Goal: Transaction & Acquisition: Purchase product/service

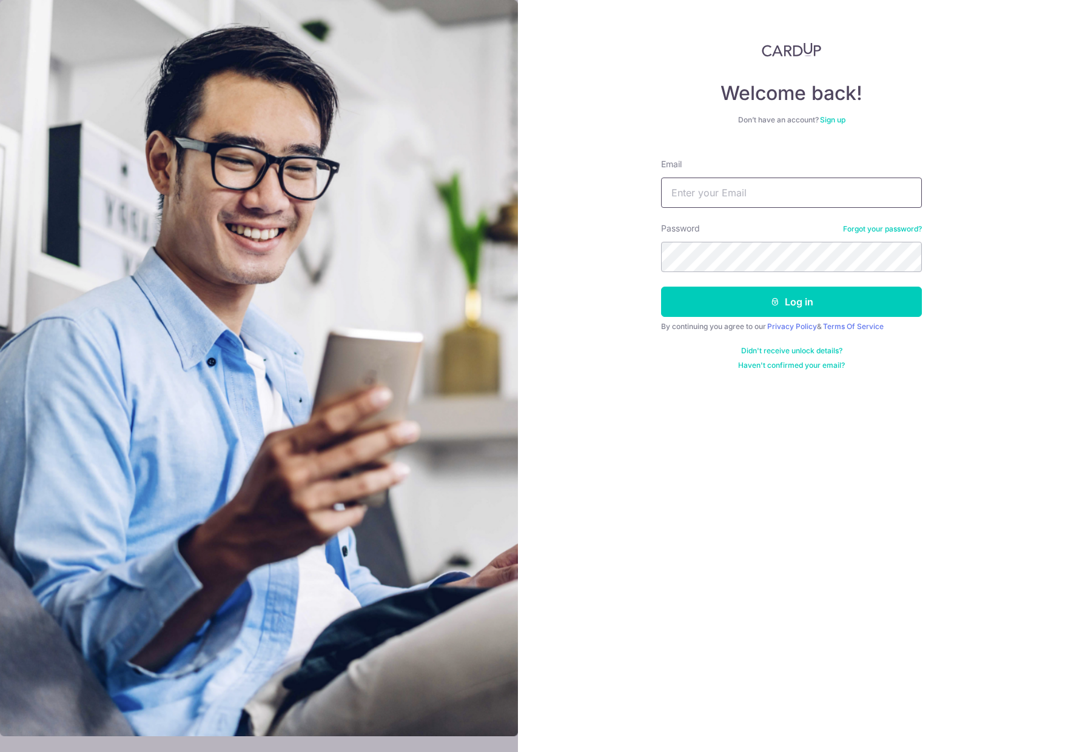
click at [732, 192] on input "Email" at bounding box center [791, 193] width 261 height 30
type input "haypiking@gmail.com"
click at [661, 287] on button "Log in" at bounding box center [791, 302] width 261 height 30
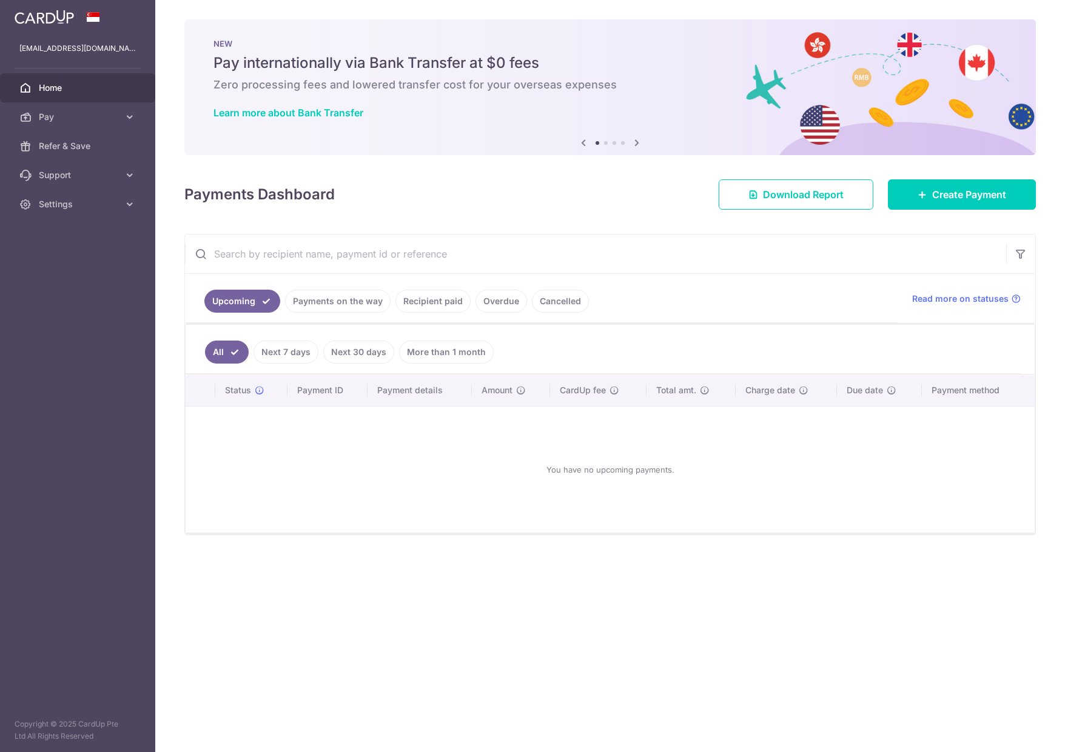
click at [338, 300] on link "Payments on the way" at bounding box center [337, 301] width 105 height 23
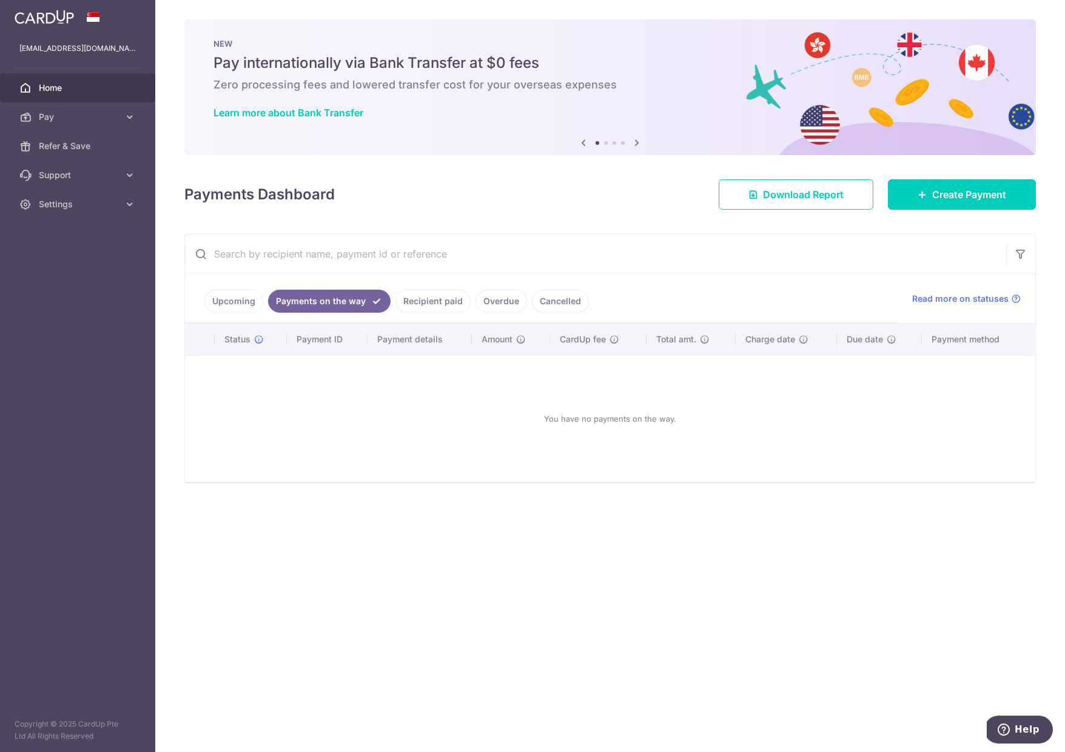
click at [435, 298] on link "Recipient paid" at bounding box center [432, 301] width 75 height 23
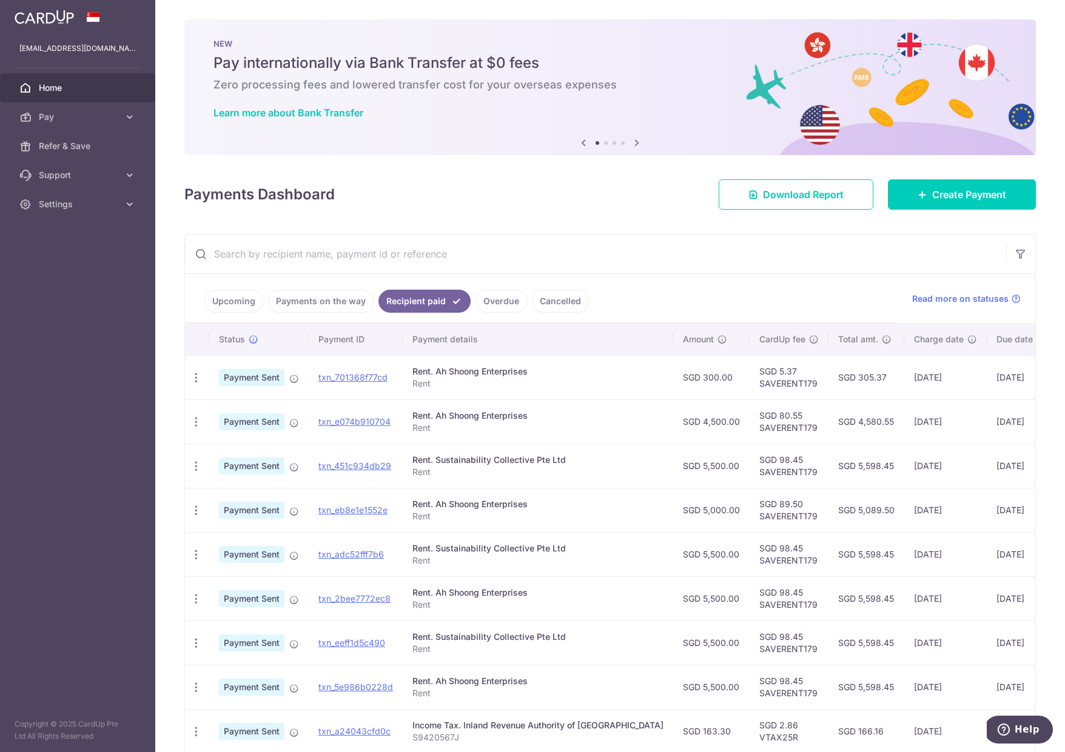
scroll to position [0, 69]
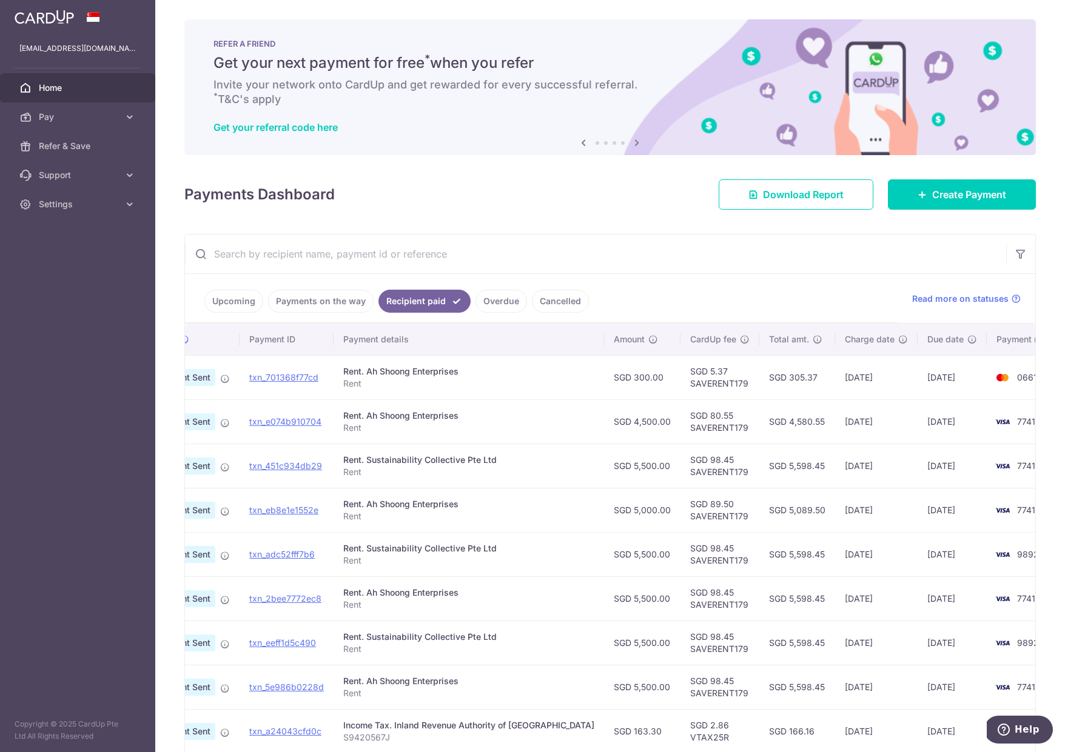
click at [680, 555] on td "SGD 98.45 SAVERENT179" at bounding box center [719, 554] width 79 height 44
click at [759, 551] on td "SGD 5,598.45" at bounding box center [797, 554] width 76 height 44
click at [759, 554] on td "SGD 5,598.45" at bounding box center [797, 554] width 76 height 44
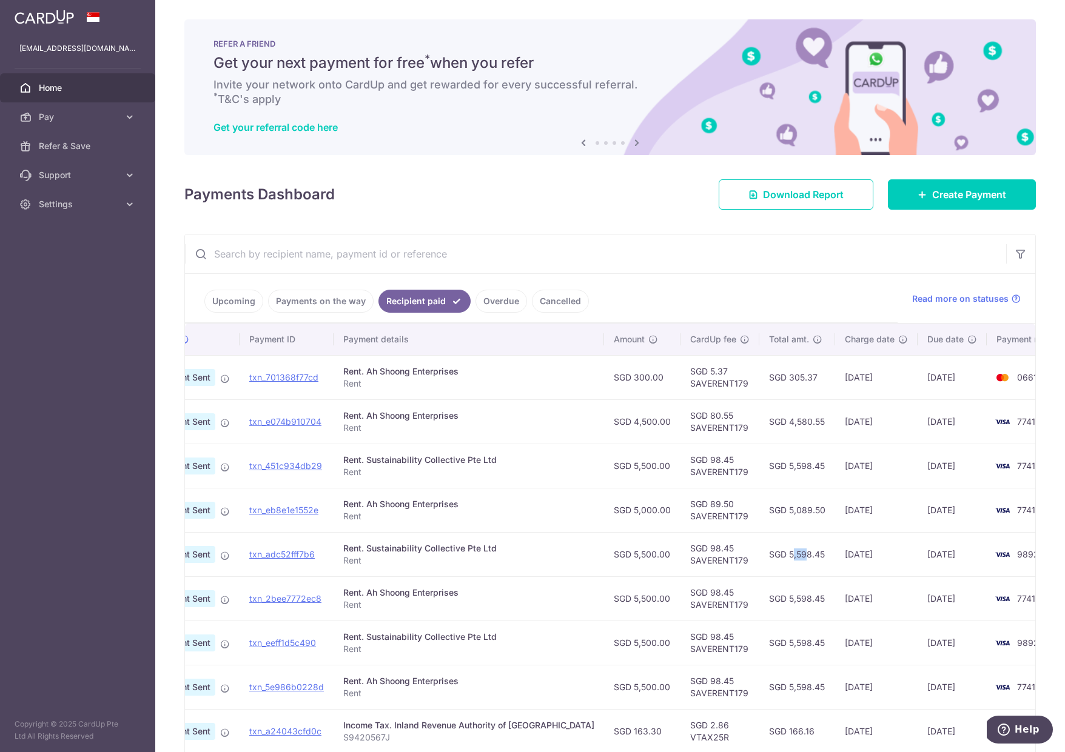
click at [759, 554] on td "SGD 5,598.45" at bounding box center [797, 554] width 76 height 44
click at [604, 552] on td "SGD 5,500.00" at bounding box center [642, 554] width 76 height 44
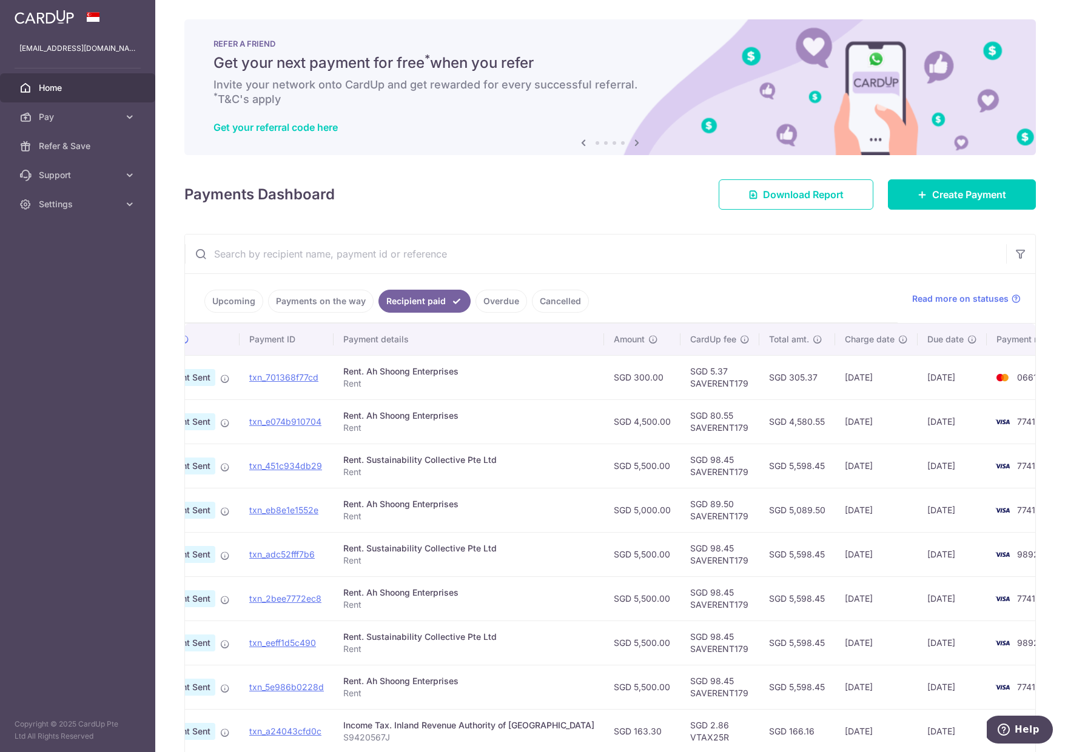
click at [701, 560] on td "SGD 98.45 SAVERENT179" at bounding box center [719, 554] width 79 height 44
click at [680, 555] on td "SGD 98.45 SAVERENT179" at bounding box center [719, 554] width 79 height 44
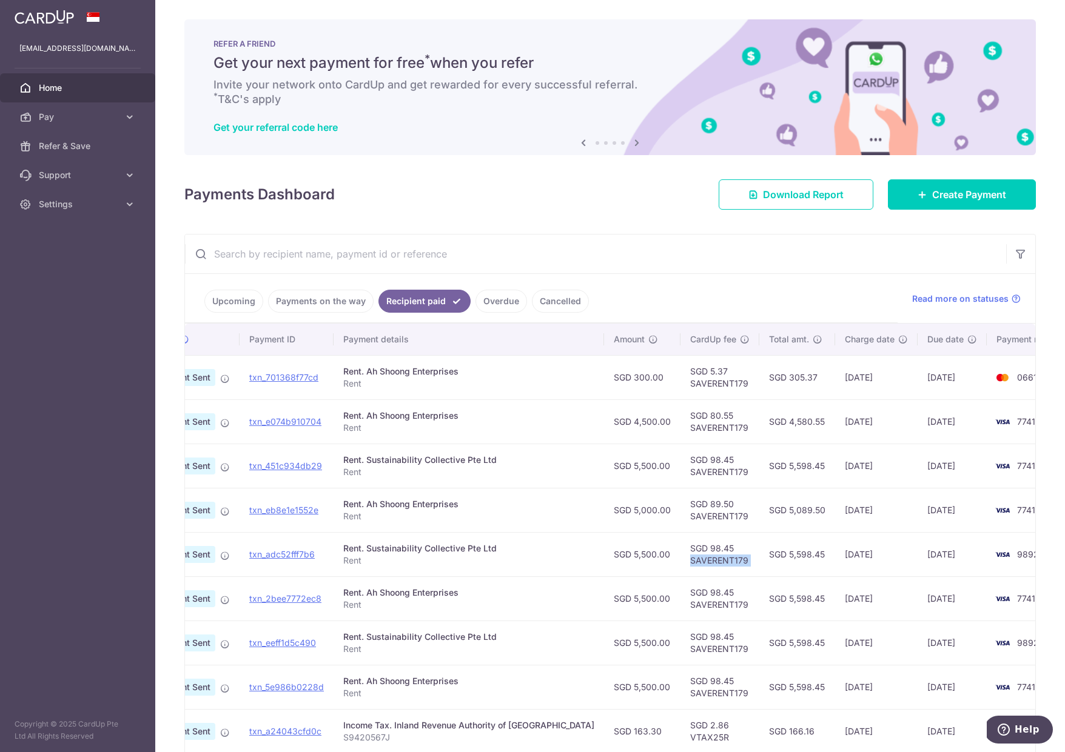
click at [680, 555] on td "SGD 98.45 SAVERENT179" at bounding box center [719, 554] width 79 height 44
click at [761, 555] on td "SGD 5,598.45" at bounding box center [797, 554] width 76 height 44
click at [759, 554] on td "SGD 5,598.45" at bounding box center [797, 554] width 76 height 44
click at [759, 553] on td "SGD 5,598.45" at bounding box center [797, 554] width 76 height 44
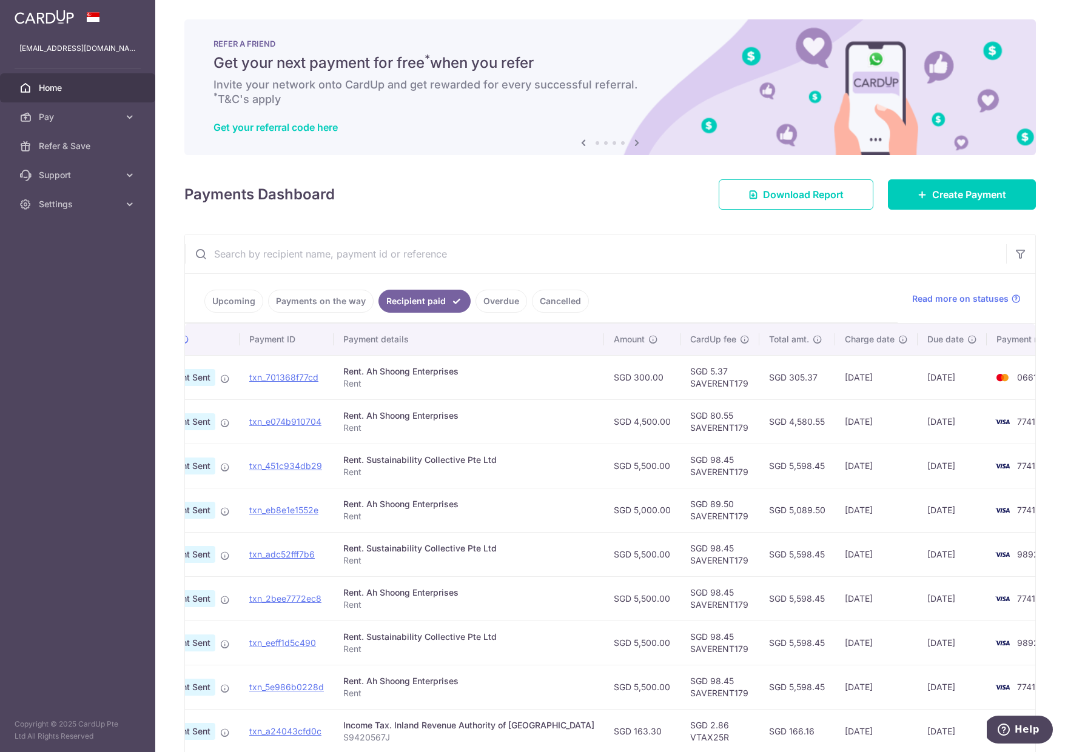
click at [835, 568] on td "26/06/2025" at bounding box center [876, 554] width 82 height 44
click at [917, 512] on td "31/07/2025" at bounding box center [951, 510] width 69 height 44
click at [838, 513] on td "28/07/2025" at bounding box center [876, 510] width 82 height 44
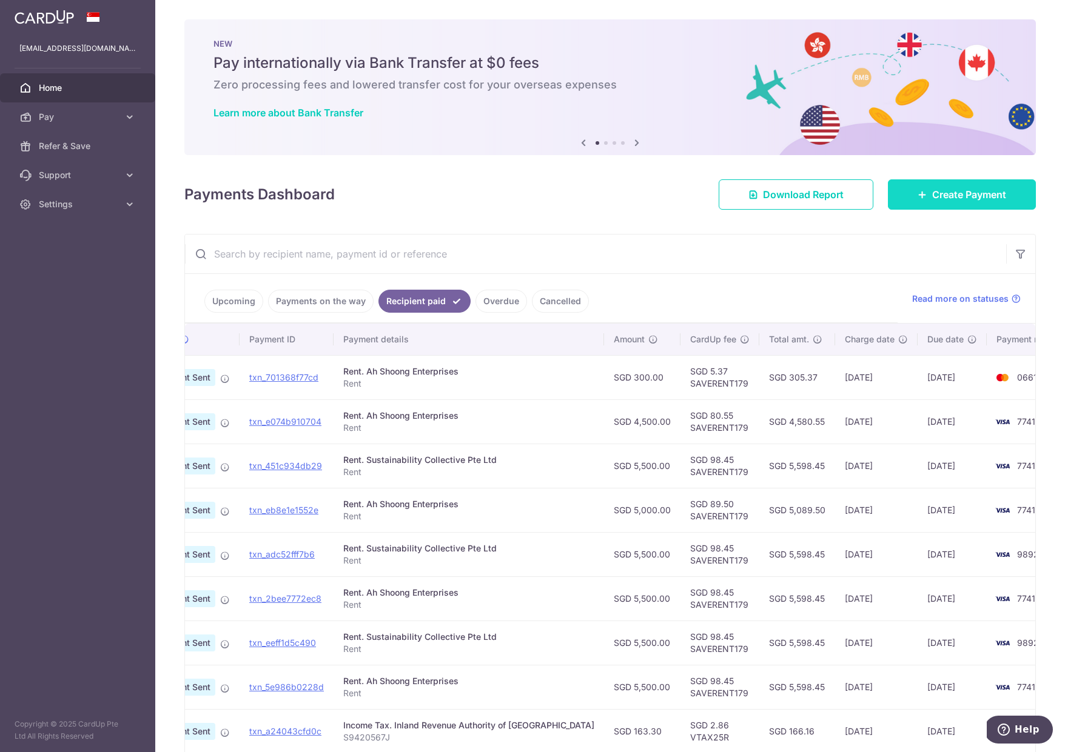
click at [900, 189] on link "Create Payment" at bounding box center [962, 194] width 148 height 30
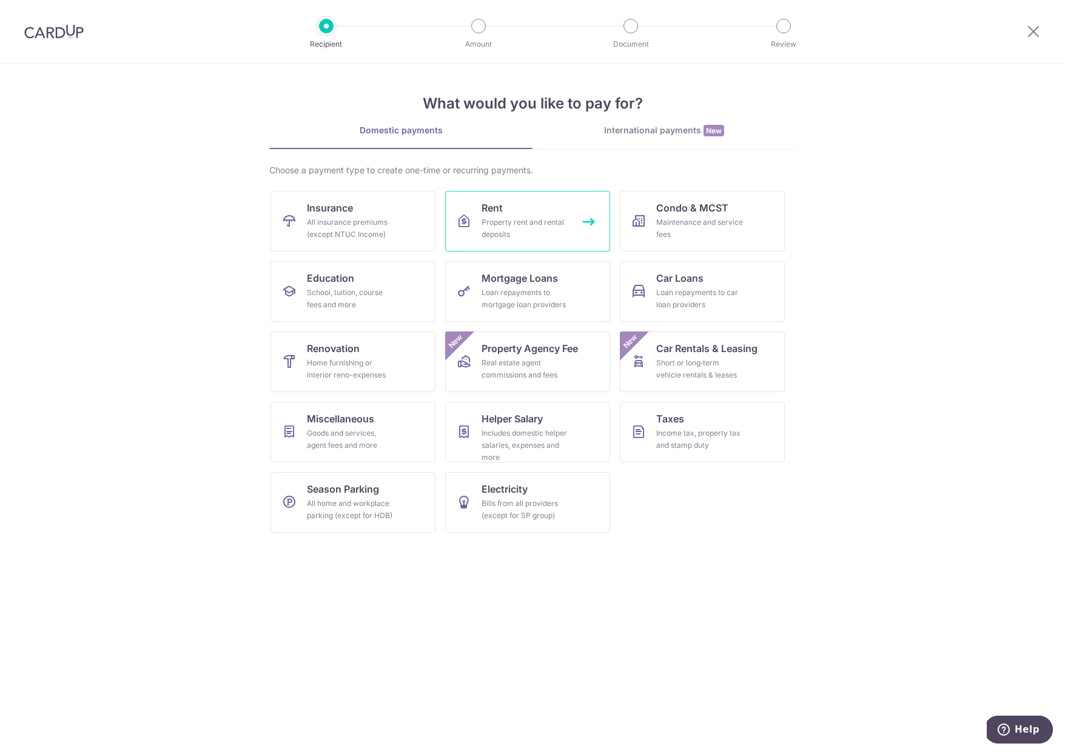
click at [532, 215] on link "Rent Property rent and rental deposits" at bounding box center [527, 221] width 165 height 61
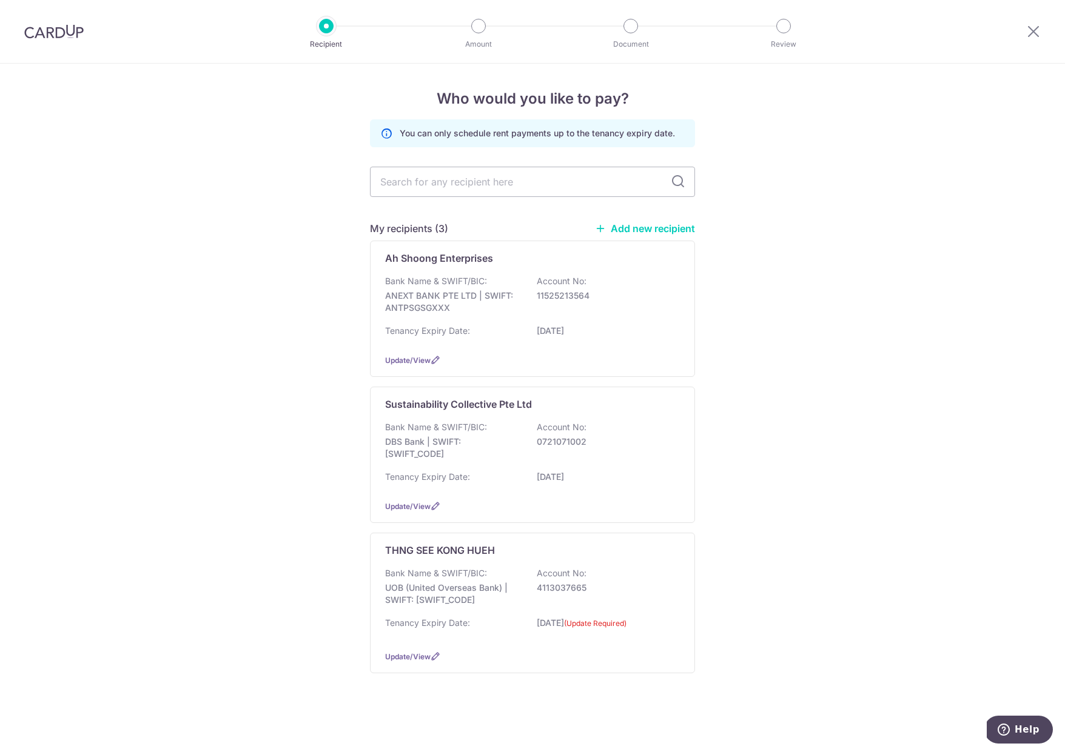
click at [1052, 44] on div at bounding box center [1033, 31] width 63 height 63
click at [1032, 35] on icon at bounding box center [1033, 31] width 15 height 15
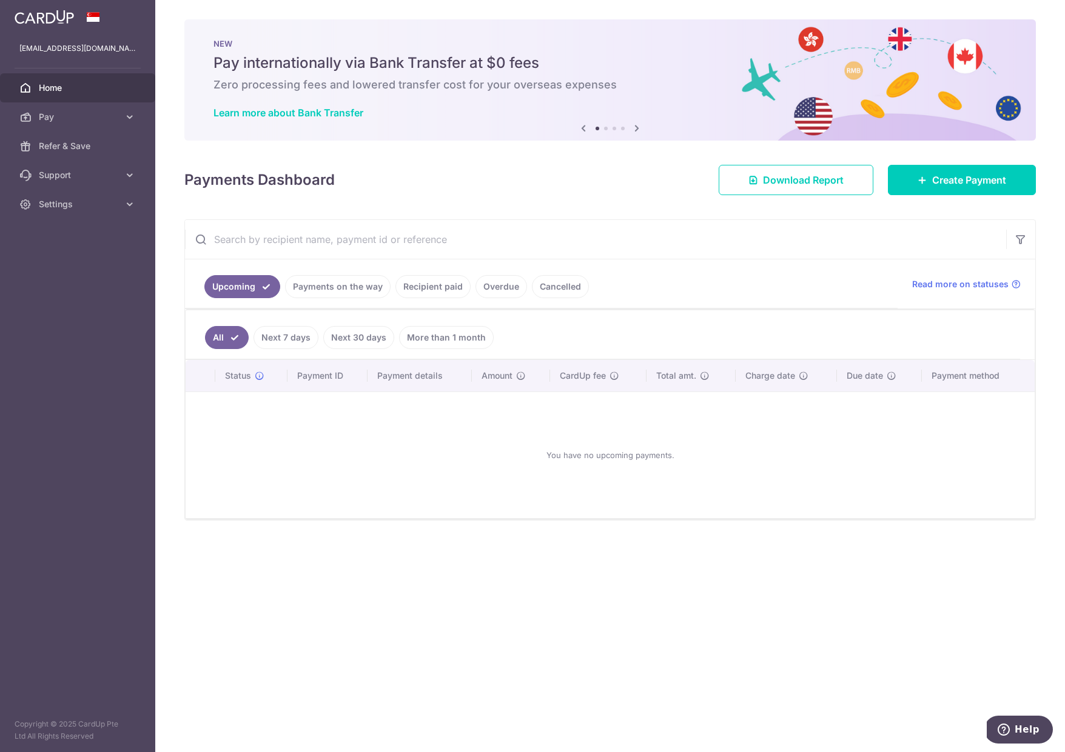
click at [345, 279] on link "Payments on the way" at bounding box center [337, 286] width 105 height 23
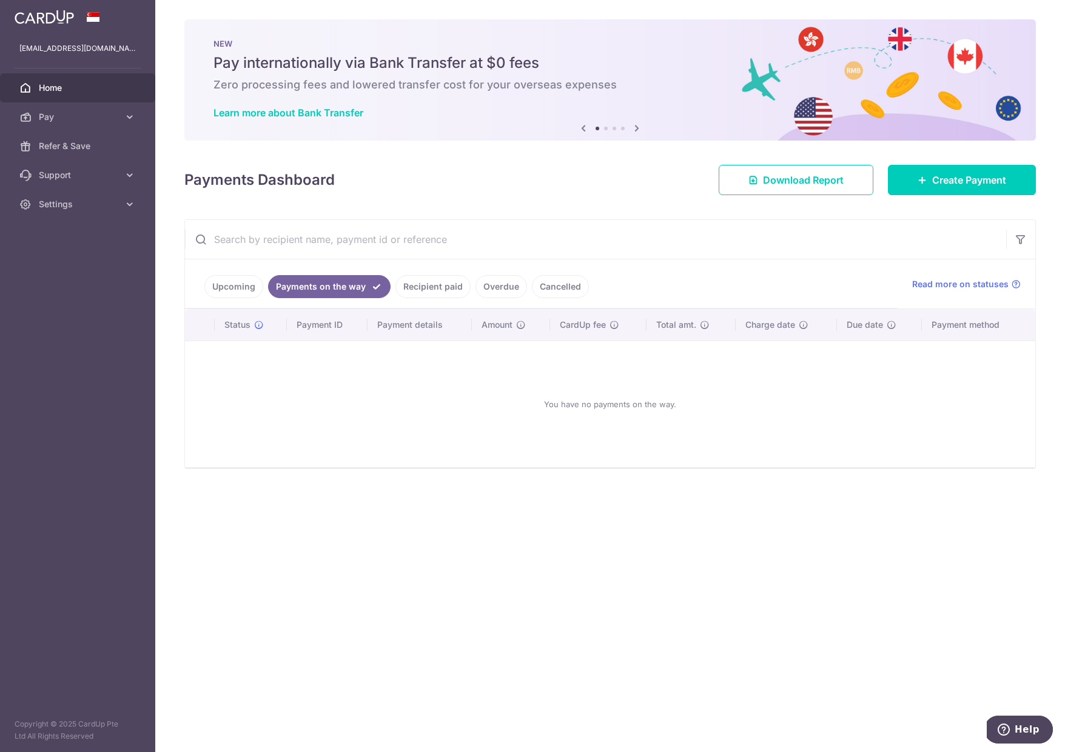
click at [431, 287] on link "Recipient paid" at bounding box center [432, 286] width 75 height 23
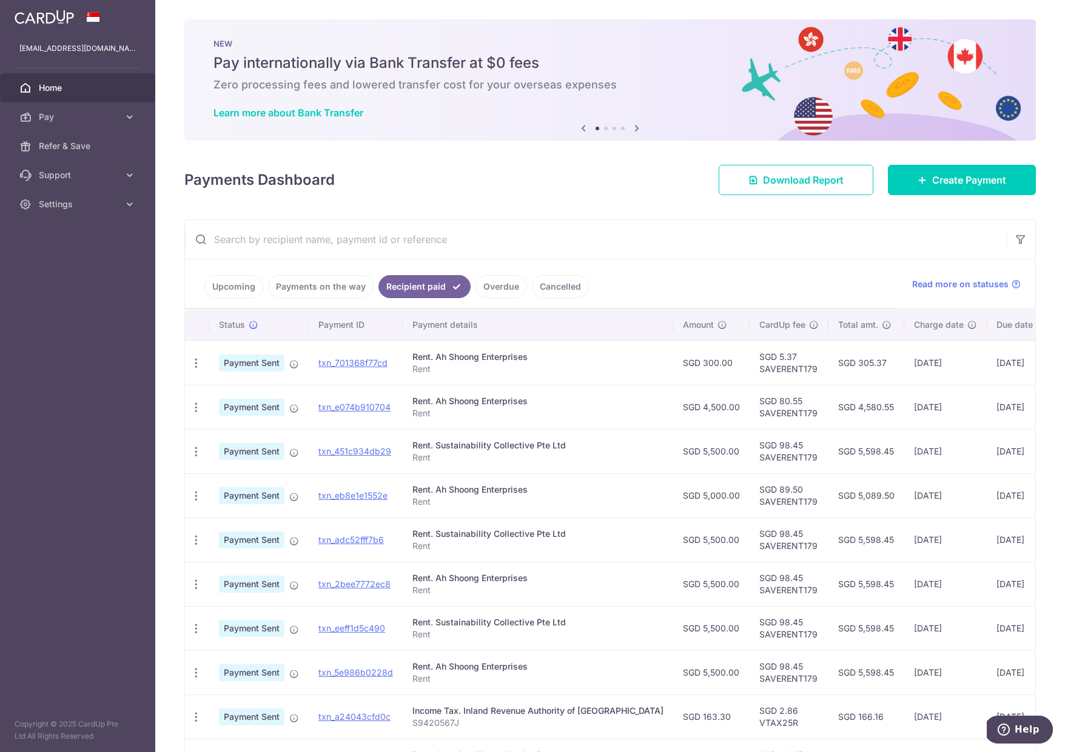
click at [469, 397] on div "Rent. Ah Shoong Enterprises" at bounding box center [537, 401] width 251 height 12
click at [400, 438] on td "txn_451c934db29" at bounding box center [356, 451] width 94 height 44
click at [400, 437] on td "txn_451c934db29" at bounding box center [356, 451] width 94 height 44
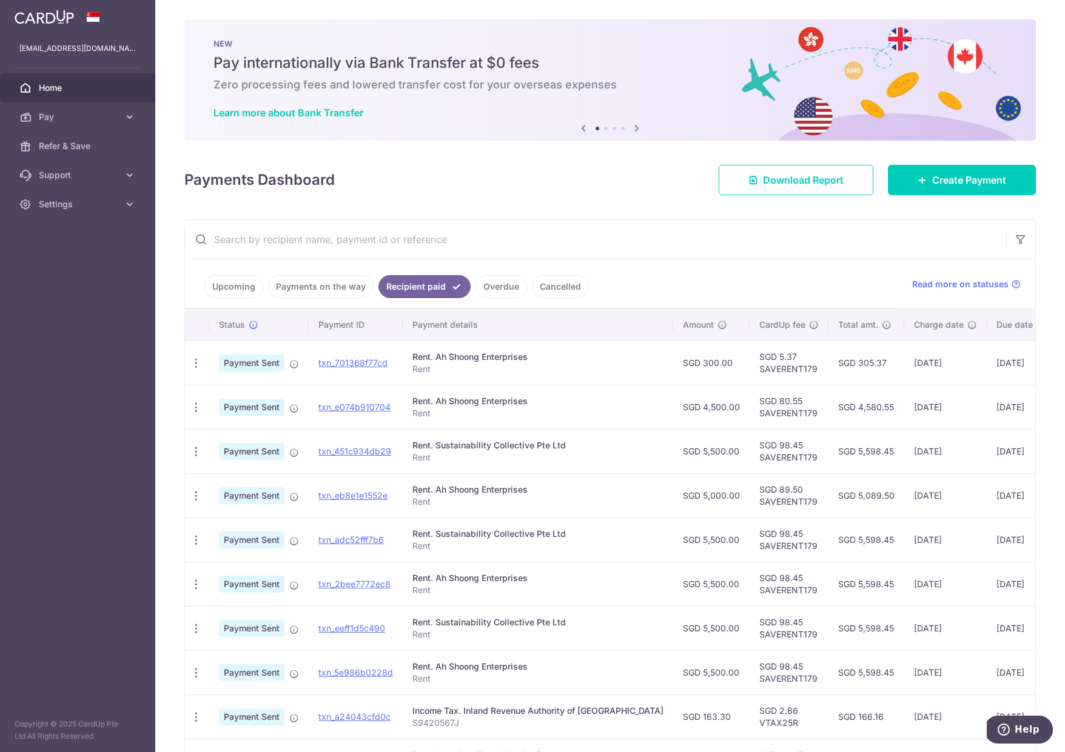
click at [528, 444] on div "Rent. Sustainability Collective Pte Ltd" at bounding box center [537, 446] width 251 height 12
click at [775, 461] on td "SGD 98.45 SAVERENT179" at bounding box center [788, 451] width 79 height 44
click at [673, 458] on td "SGD 5,500.00" at bounding box center [711, 451] width 76 height 44
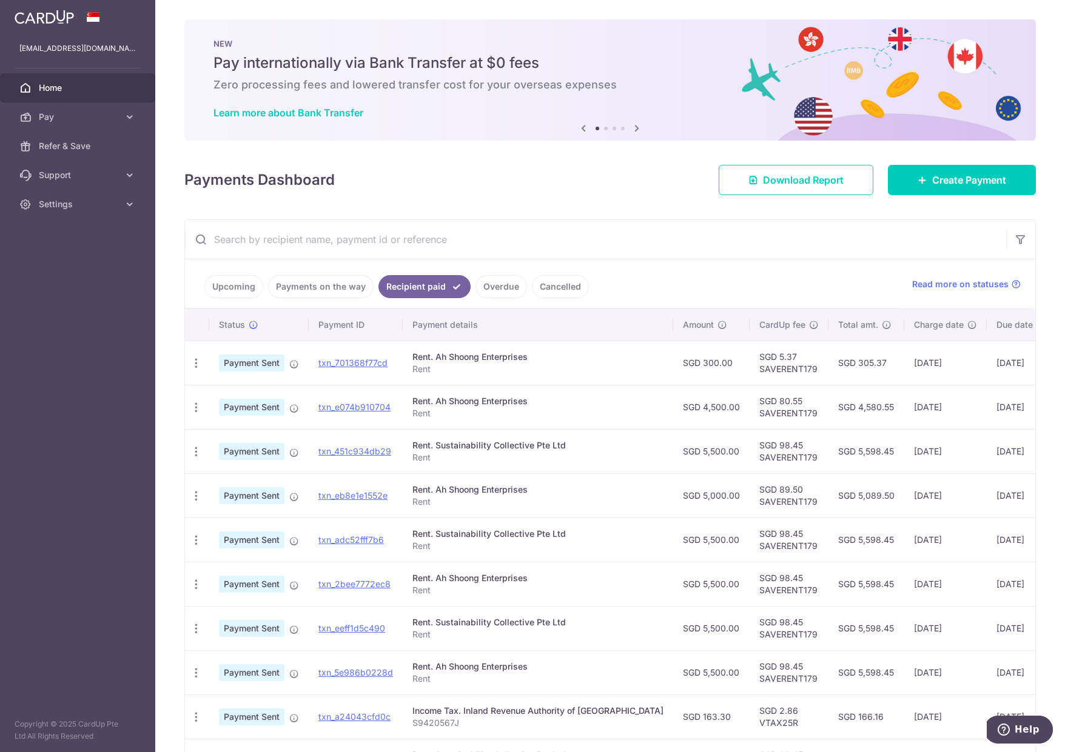
click at [673, 458] on td "SGD 5,500.00" at bounding box center [711, 451] width 76 height 44
click at [444, 447] on div "Rent. Sustainability Collective Pte Ltd" at bounding box center [537, 446] width 251 height 12
click at [455, 440] on div "Rent. Sustainability Collective Pte Ltd" at bounding box center [537, 446] width 251 height 12
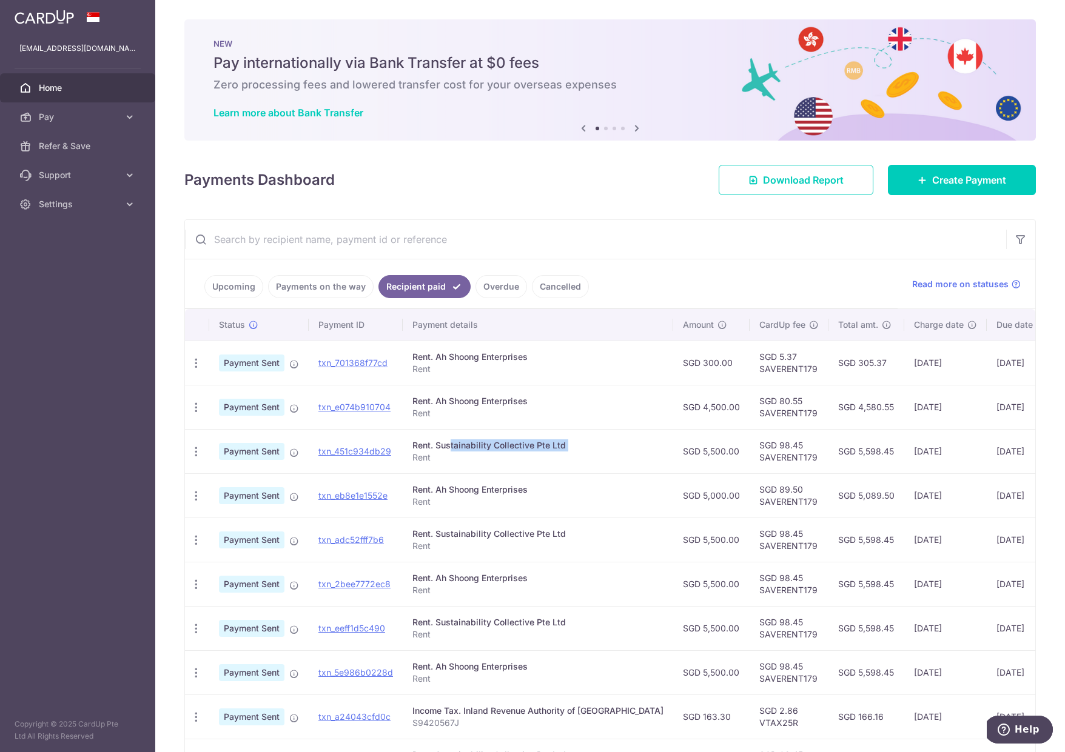
click at [455, 440] on div "Rent. Sustainability Collective Pte Ltd" at bounding box center [537, 446] width 251 height 12
click at [526, 449] on div "Rent. Sustainability Collective Pte Ltd" at bounding box center [537, 446] width 251 height 12
click at [932, 182] on span "Create Payment" at bounding box center [969, 180] width 74 height 15
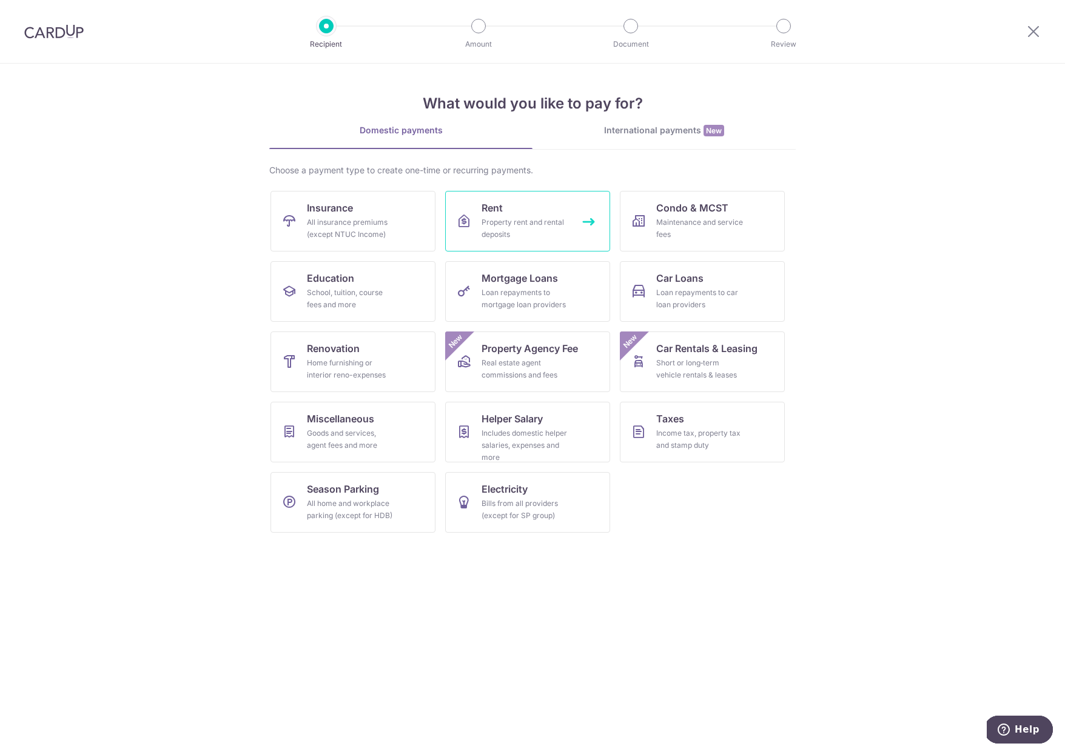
click at [507, 231] on div "Property rent and rental deposits" at bounding box center [524, 228] width 87 height 24
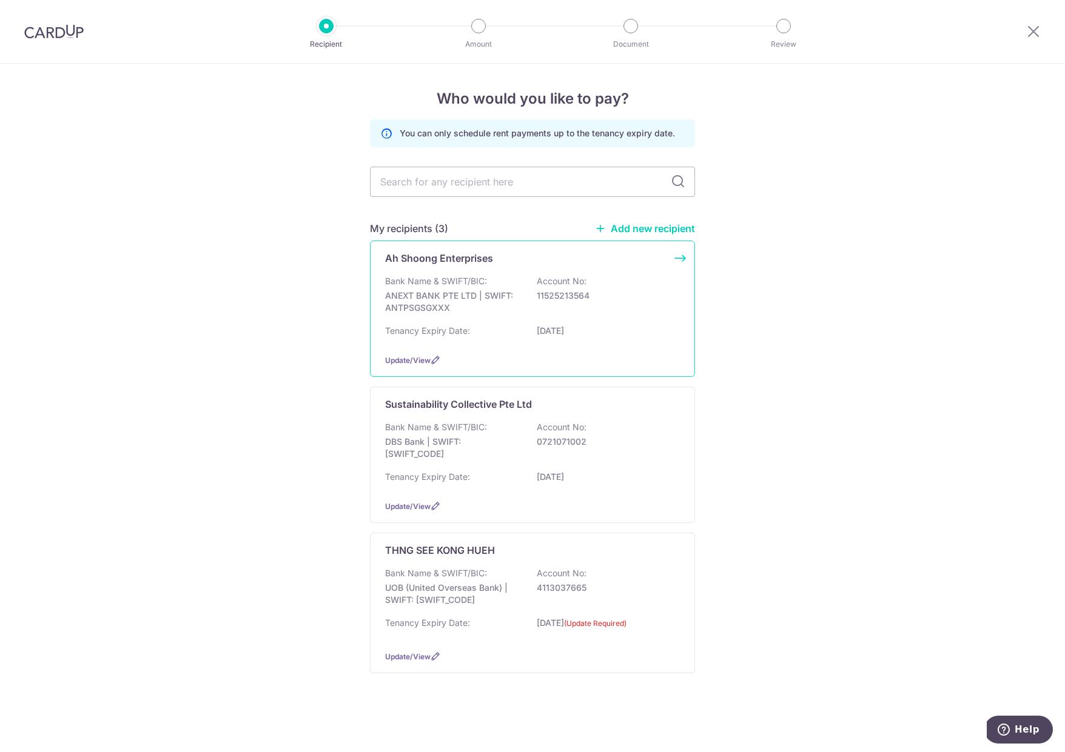
click at [441, 260] on p "Ah Shoong Enterprises" at bounding box center [439, 258] width 108 height 15
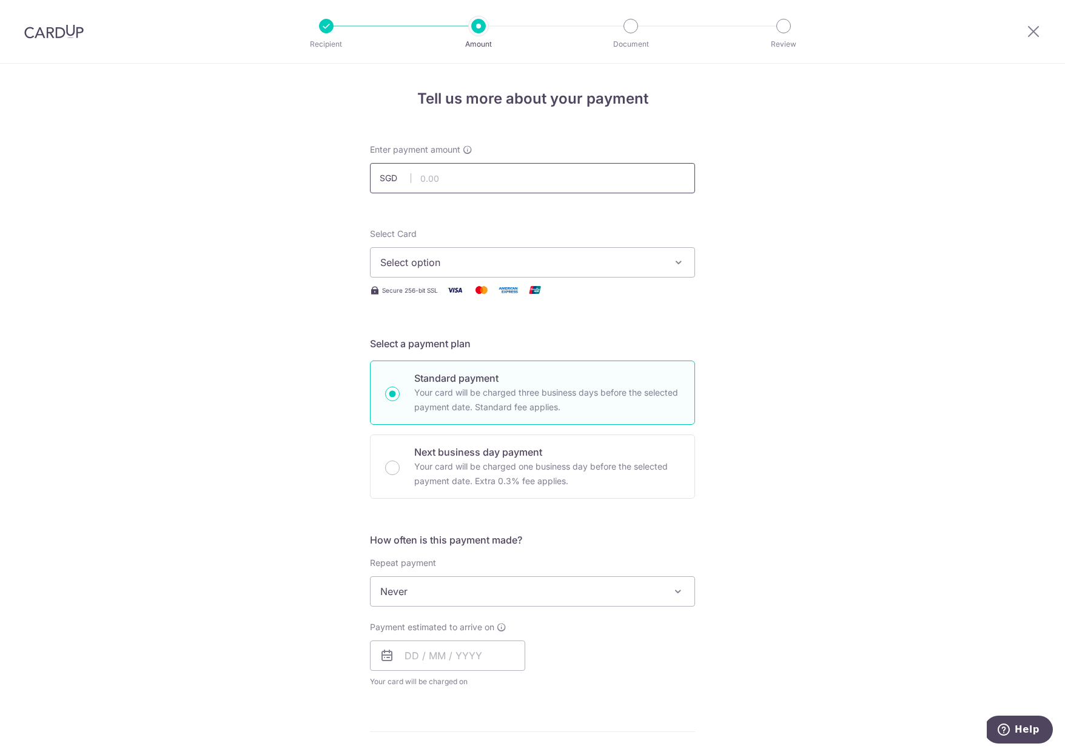
click at [472, 193] on input "text" at bounding box center [532, 178] width 325 height 30
type input "4,730.00"
click at [391, 264] on span "Select option" at bounding box center [521, 262] width 283 height 15
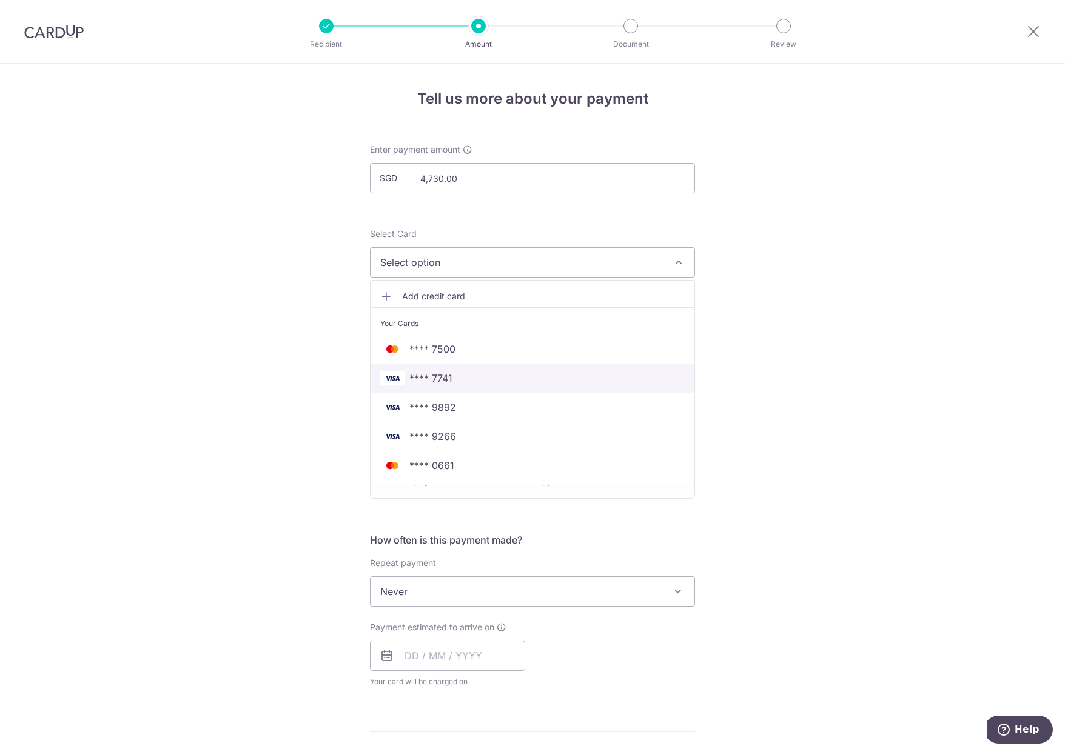
click at [419, 369] on link "**** 7741" at bounding box center [532, 378] width 324 height 29
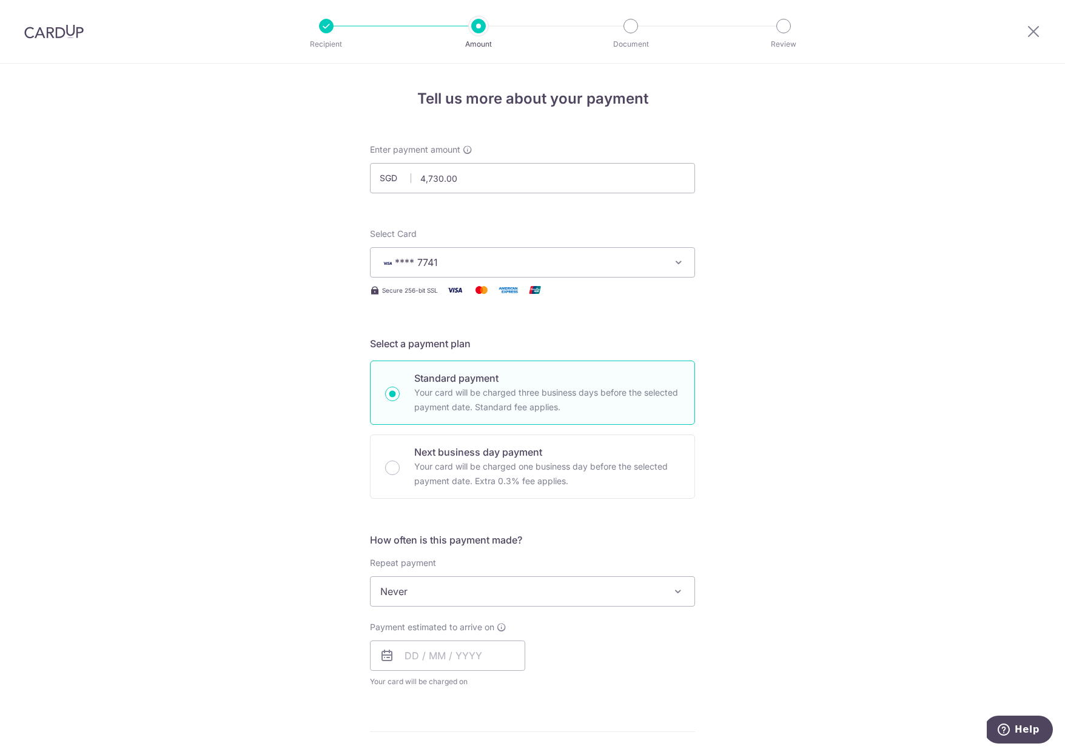
scroll to position [140, 0]
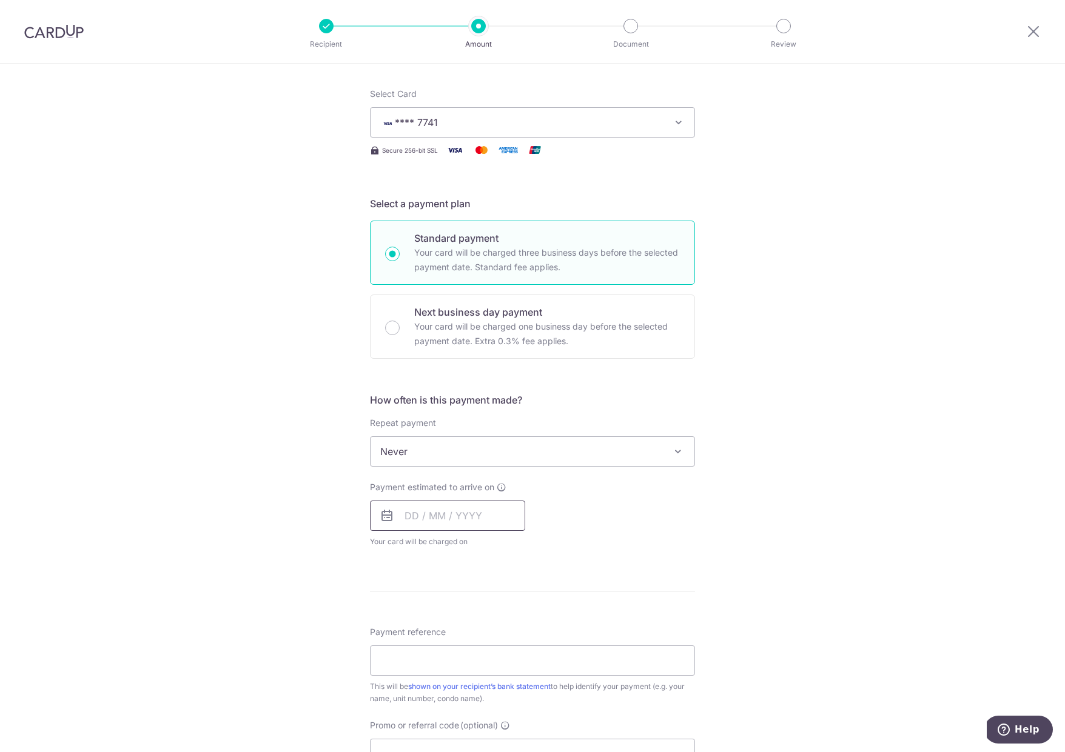
click at [461, 514] on input "text" at bounding box center [447, 516] width 155 height 30
click at [515, 601] on link "3" at bounding box center [515, 601] width 19 height 19
type input "[DATE]"
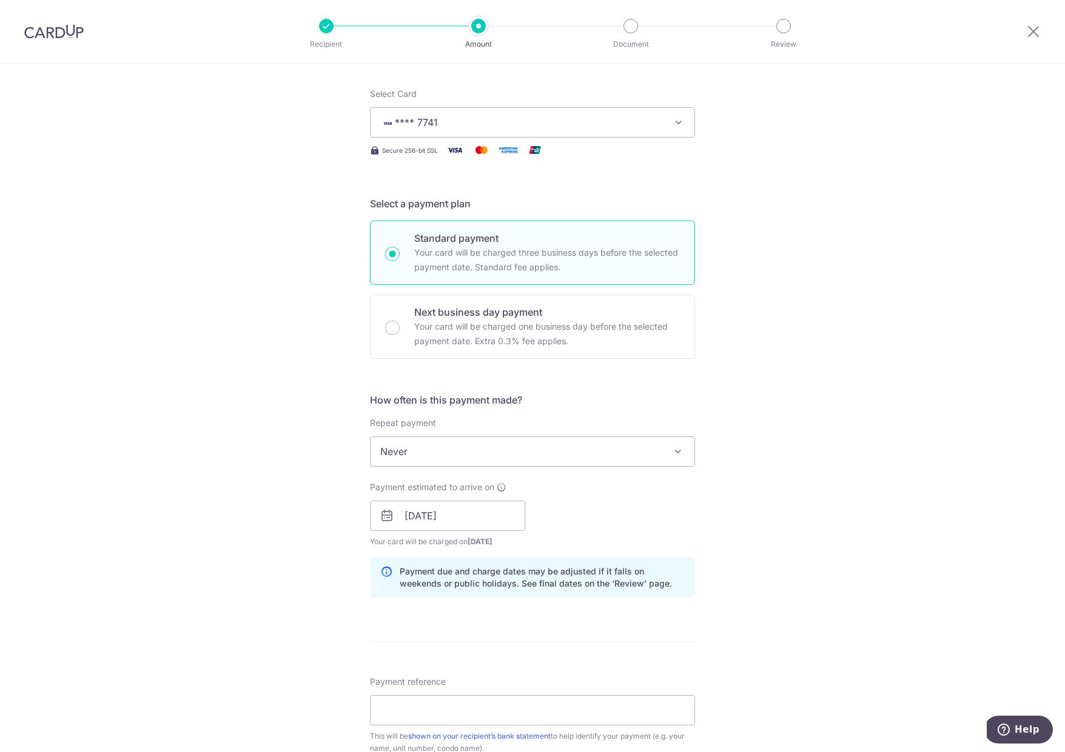
scroll to position [401, 0]
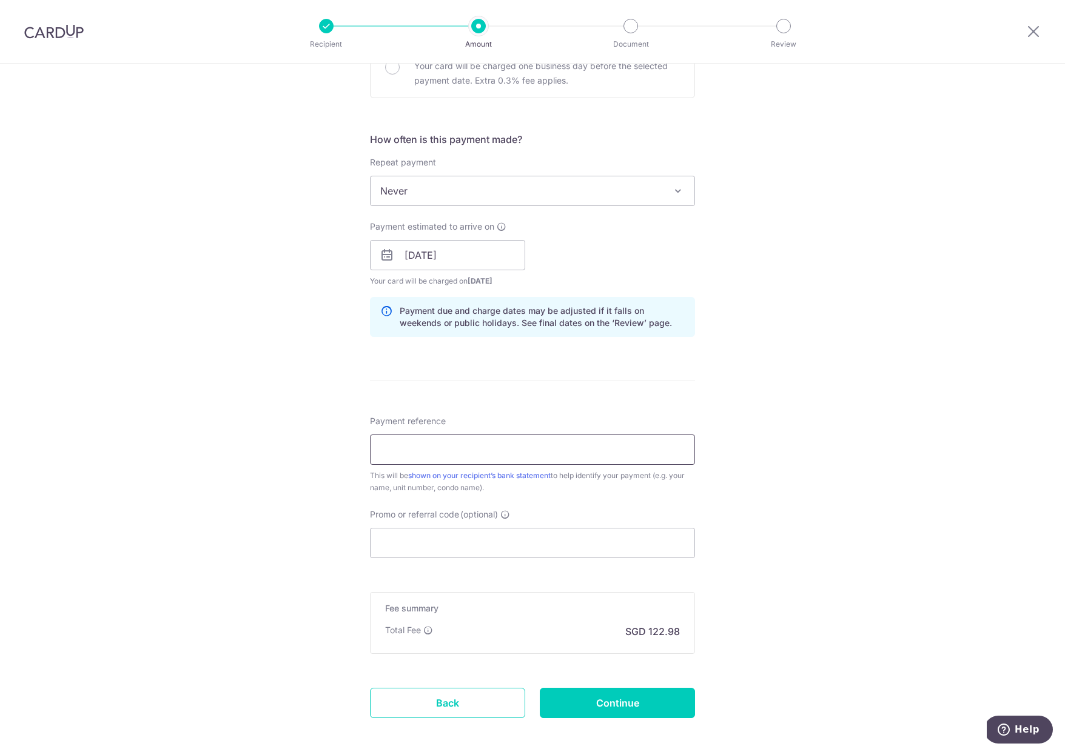
click at [490, 453] on input "Payment reference" at bounding box center [532, 450] width 325 height 30
type input "Rent"
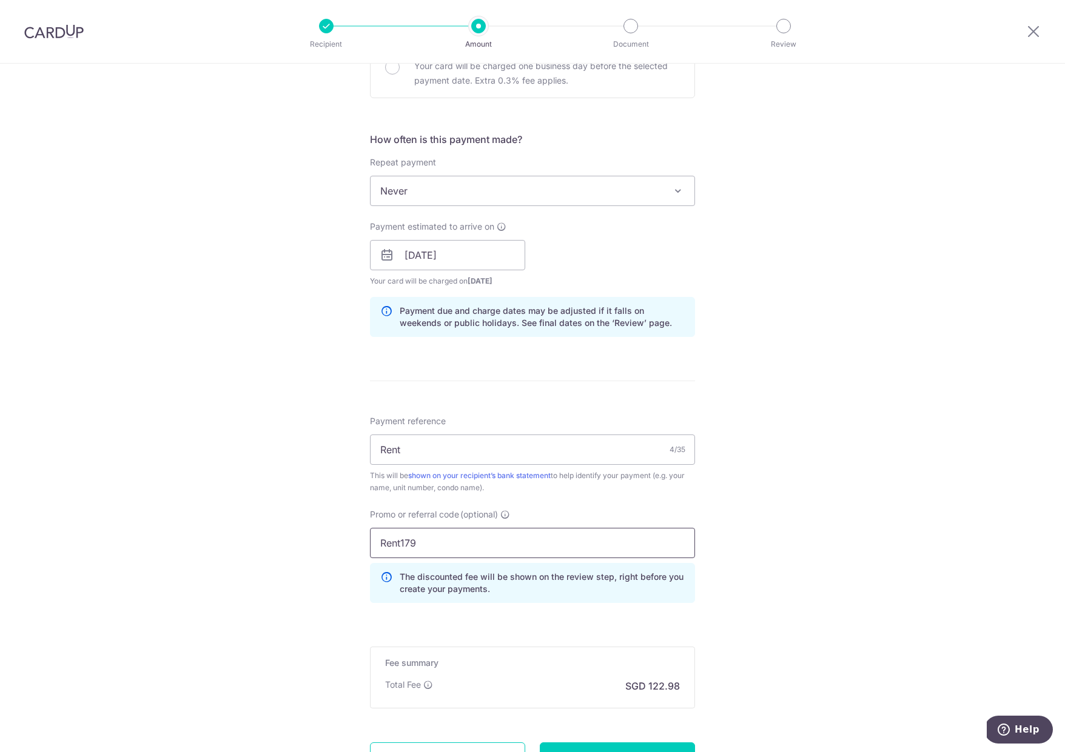
scroll to position [487, 0]
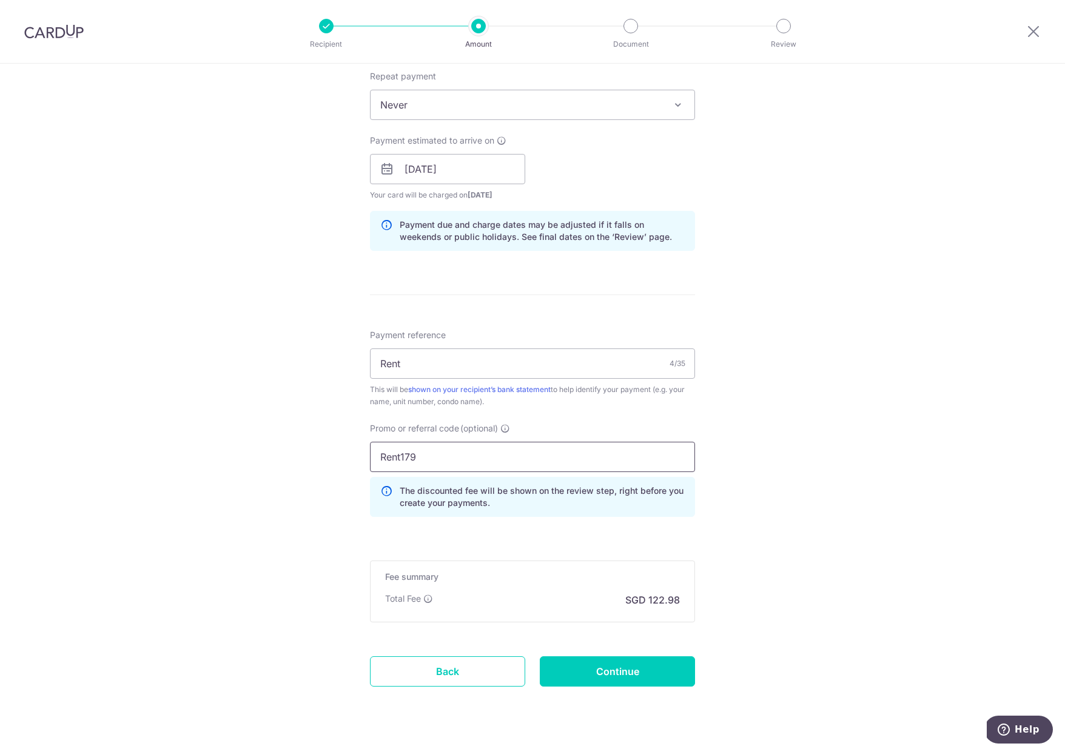
type input "Rent179"
click at [597, 700] on form "Enter payment amount SGD 4,730.00 4730.00 Select Card **** 7741 Add credit card…" at bounding box center [532, 189] width 325 height 1064
click at [630, 664] on input "Continue" at bounding box center [617, 672] width 155 height 30
type input "Create Schedule"
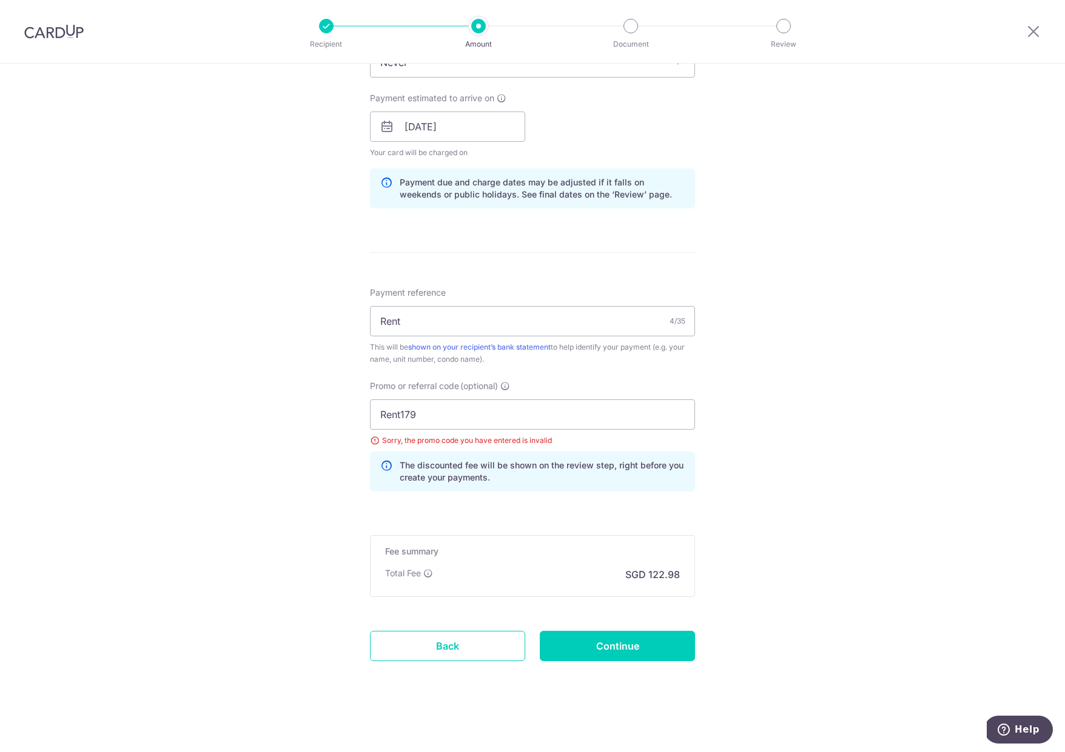
scroll to position [321, 0]
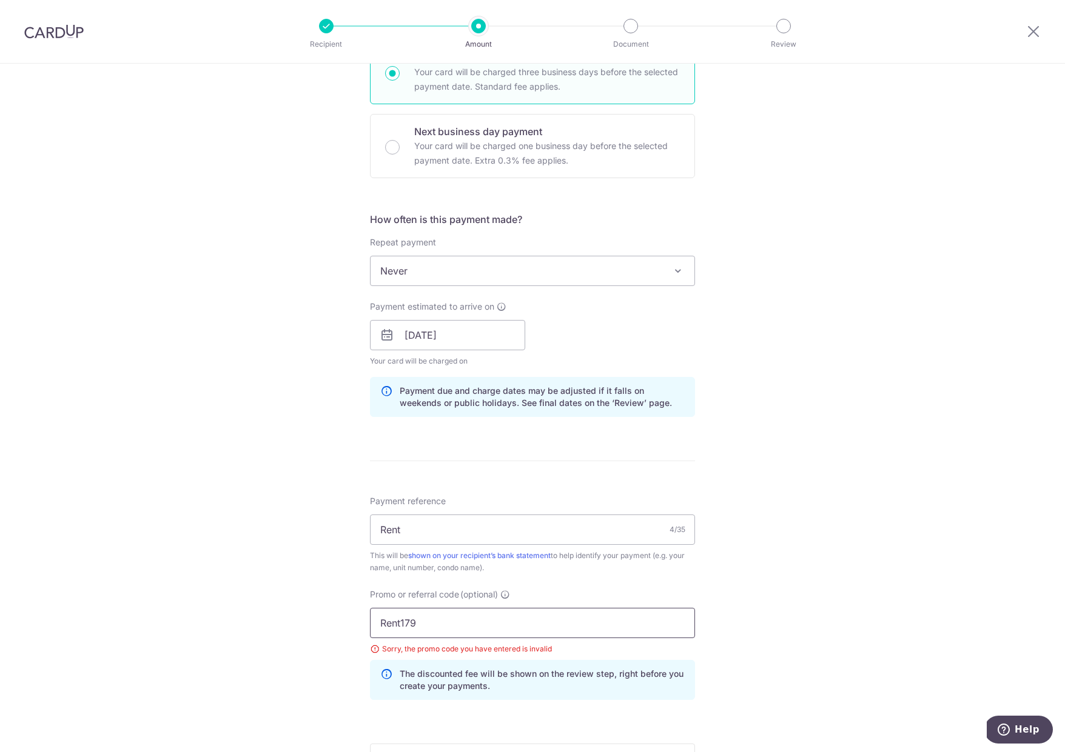
click at [515, 634] on input "Rent179" at bounding box center [532, 623] width 325 height 30
paste input "SAVERENT"
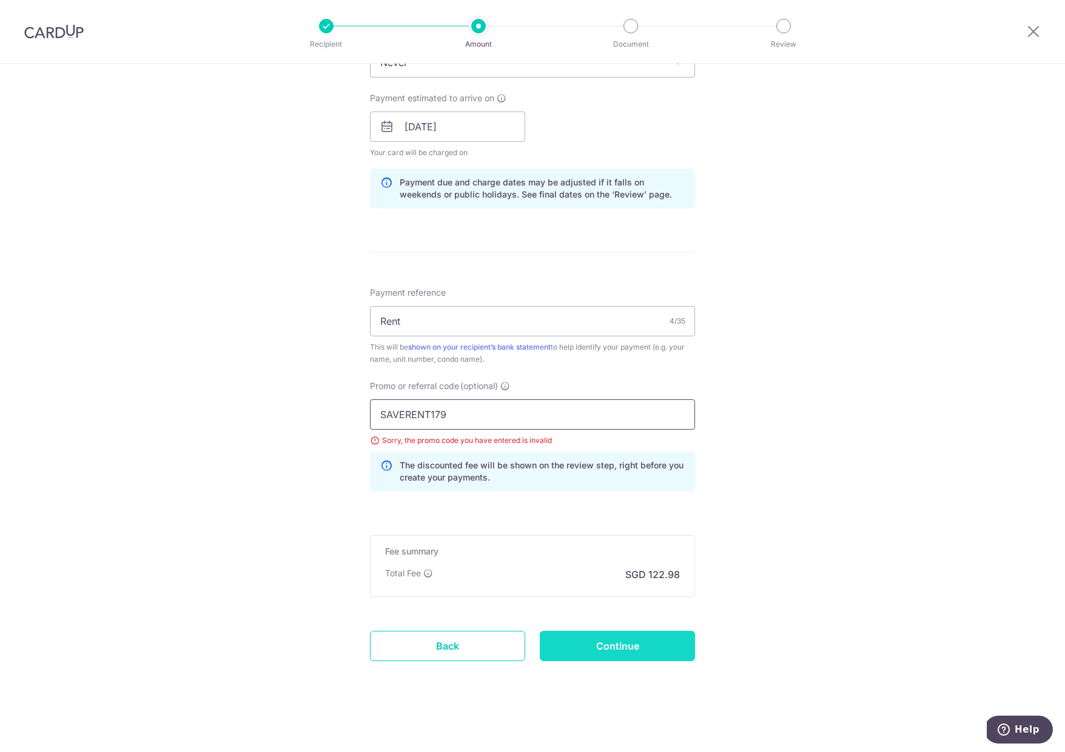
type input "SAVERENT179"
click at [606, 656] on input "Continue" at bounding box center [617, 646] width 155 height 30
type input "Update Schedule"
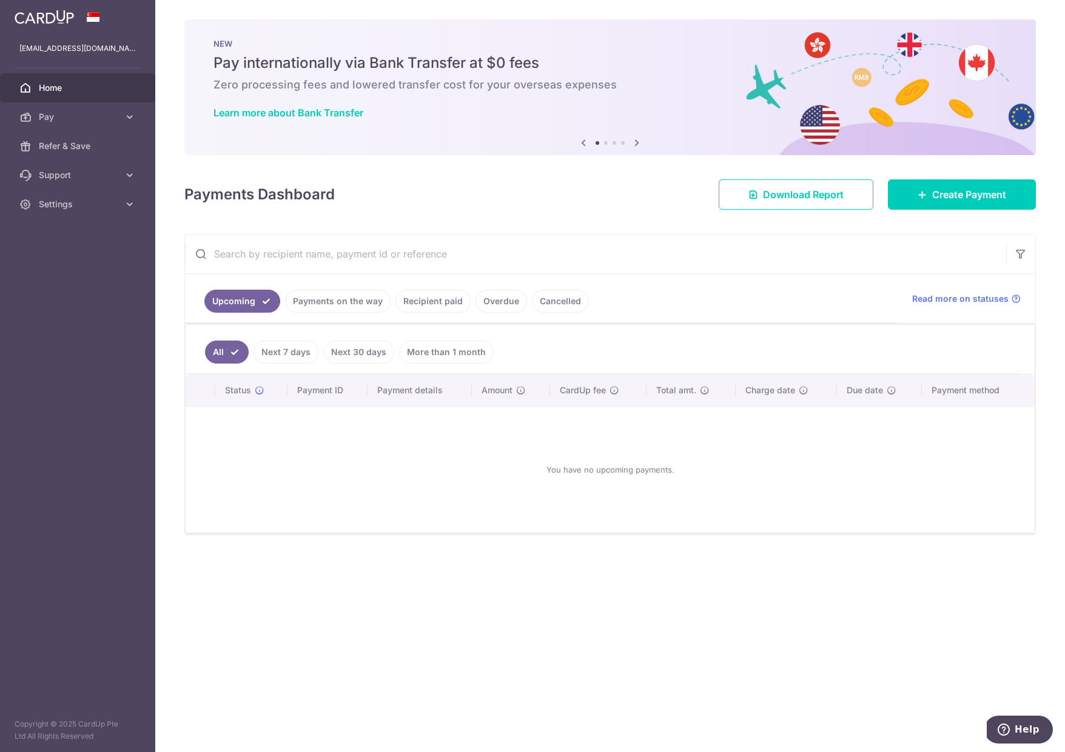
click at [416, 315] on ul "Upcoming Payments on the way Recipient paid Overdue Cancelled" at bounding box center [541, 298] width 712 height 49
click at [417, 313] on ul "Upcoming Payments on the way Recipient paid Overdue Cancelled" at bounding box center [541, 298] width 712 height 49
click at [418, 312] on link "Recipient paid" at bounding box center [432, 301] width 75 height 23
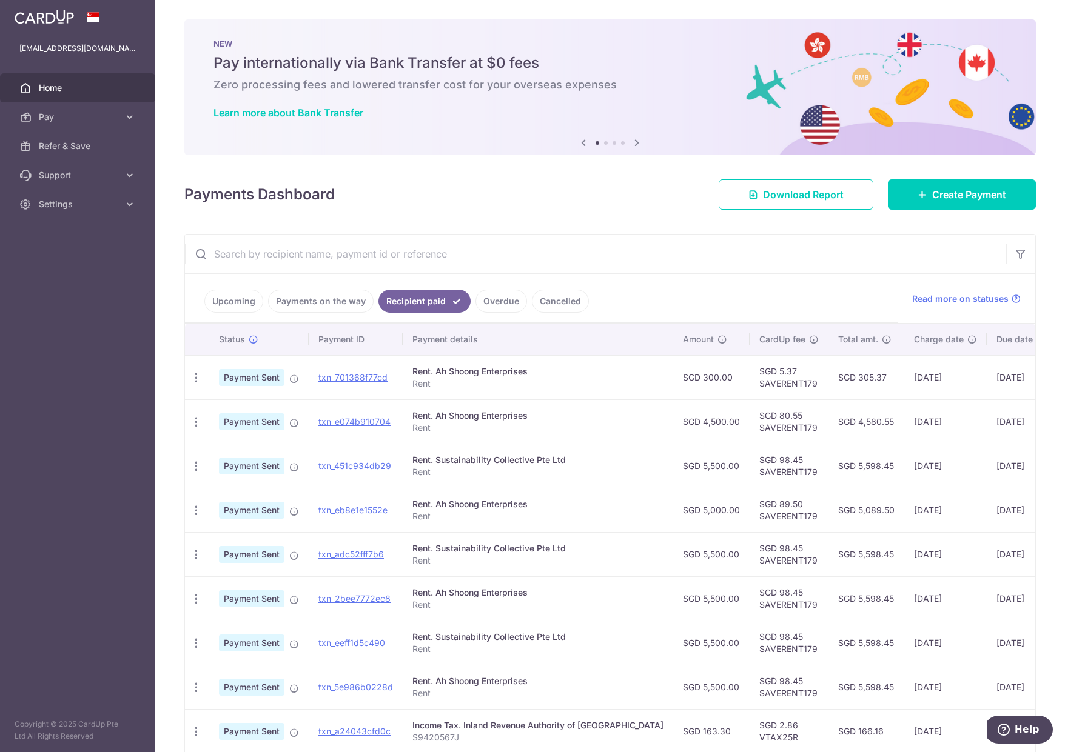
click at [749, 426] on td "SGD 80.55 SAVERENT179" at bounding box center [788, 422] width 79 height 44
copy td "SAVERENT179"
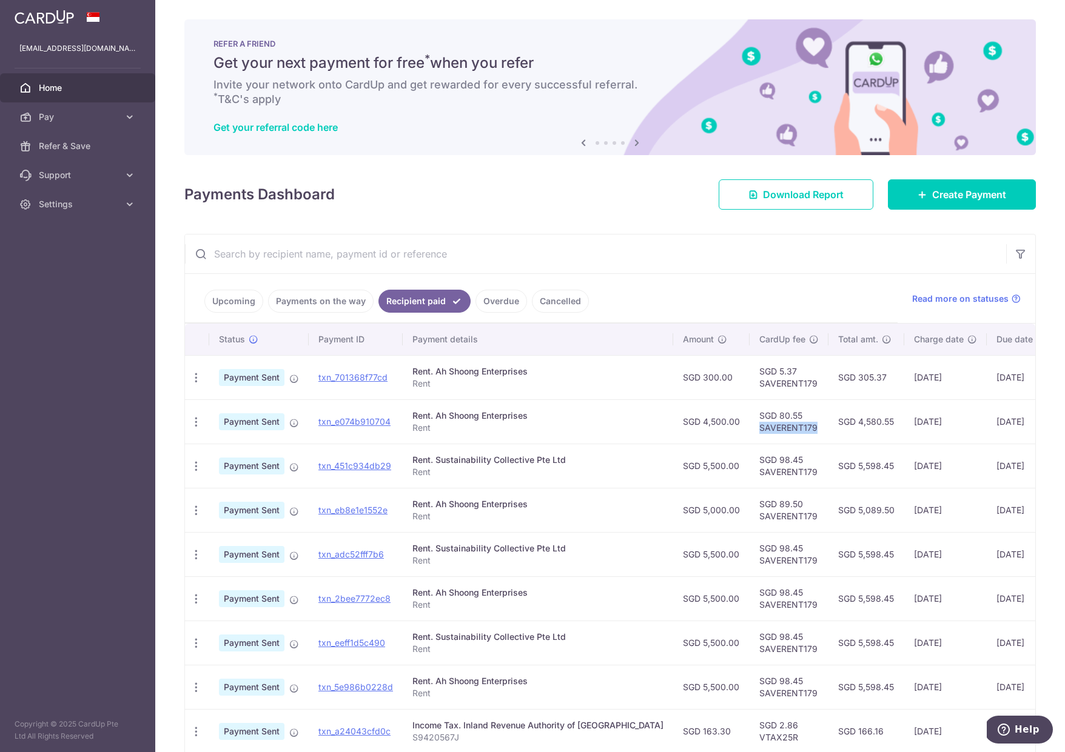
click at [677, 461] on td "SGD 5,500.00" at bounding box center [711, 466] width 76 height 44
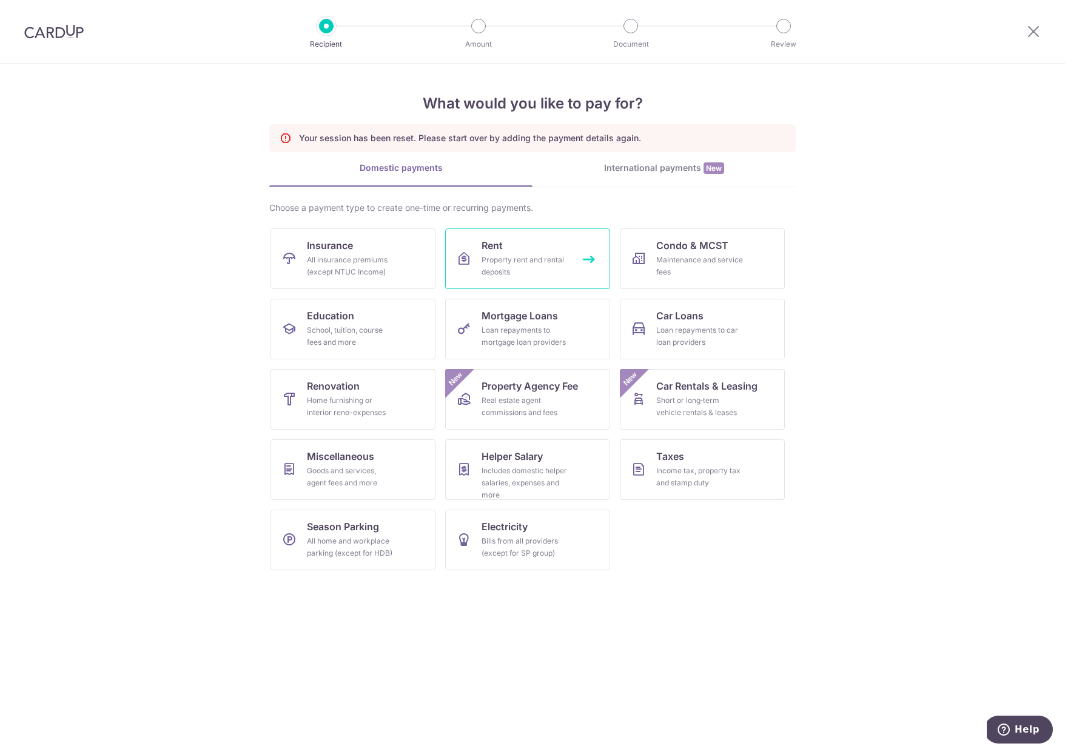
click at [513, 257] on div "Property rent and rental deposits" at bounding box center [524, 266] width 87 height 24
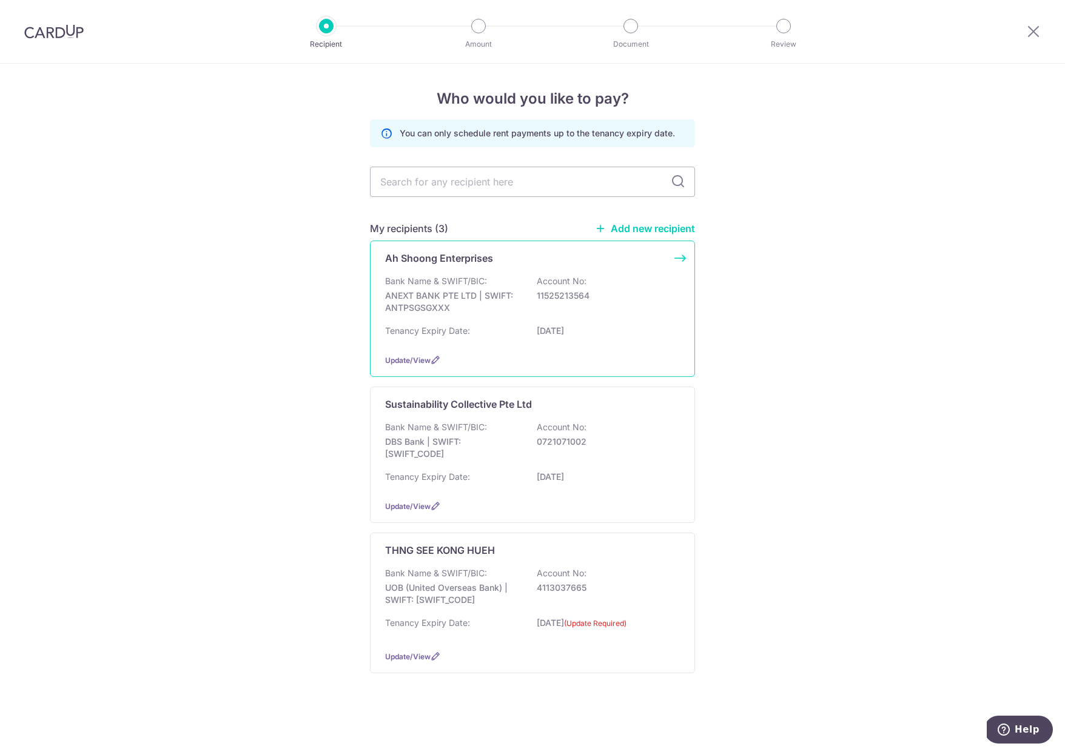
click at [469, 302] on p "ANEXT BANK PTE LTD | SWIFT: ANTPSGSGXXX" at bounding box center [453, 302] width 136 height 24
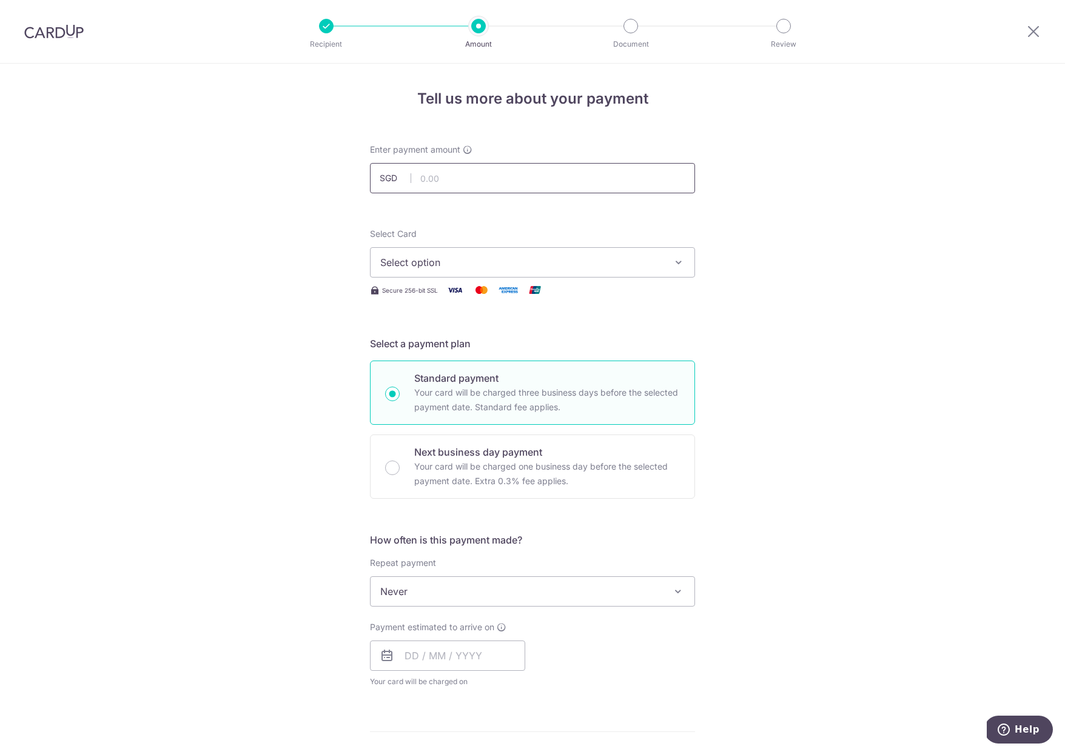
click at [452, 170] on input "text" at bounding box center [532, 178] width 325 height 30
type input "4,730.00"
click at [461, 256] on span "Select option" at bounding box center [521, 262] width 283 height 15
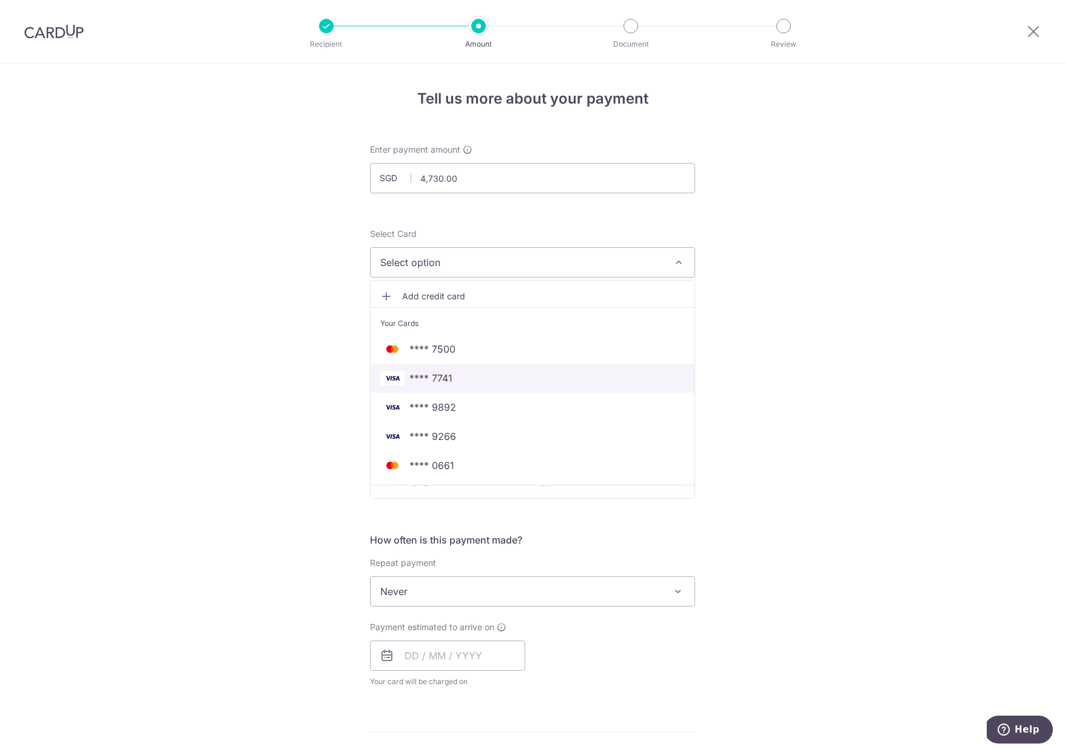
click at [430, 383] on span "**** 7741" at bounding box center [430, 378] width 43 height 15
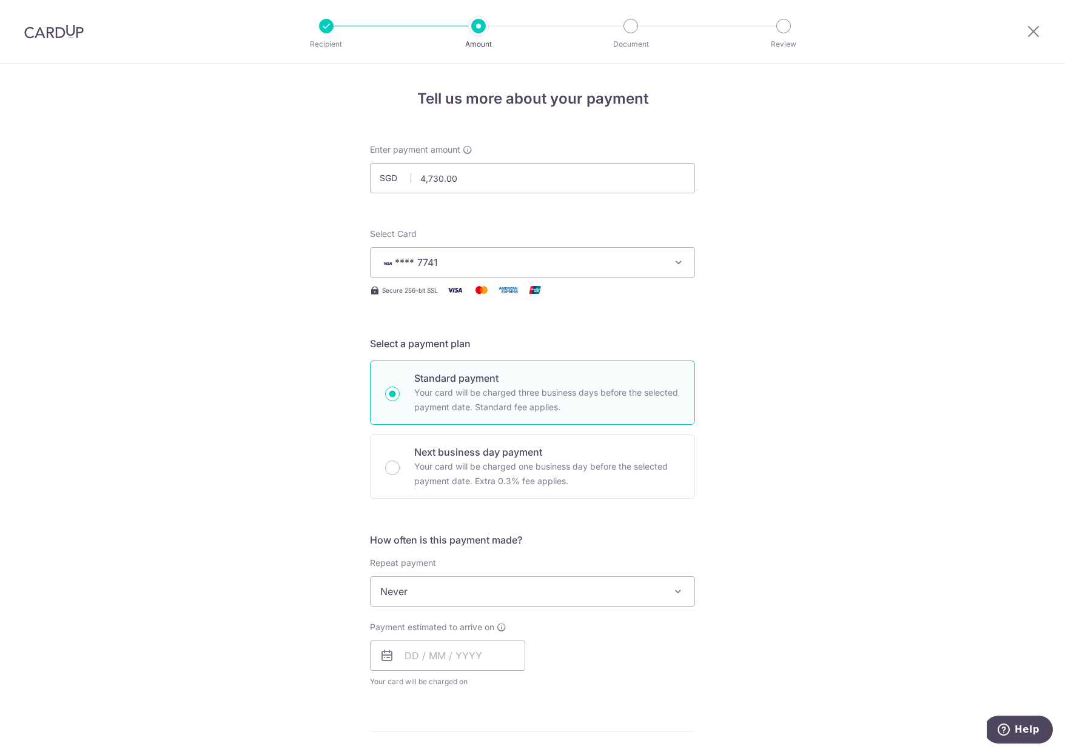
scroll to position [149, 0]
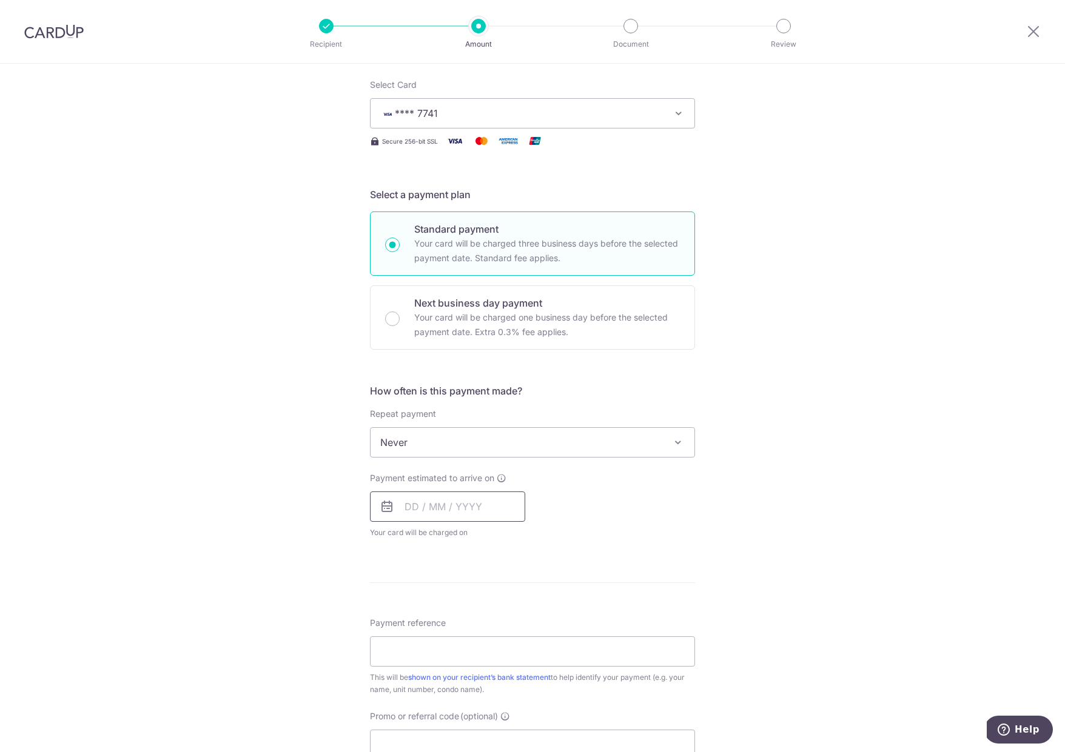
click at [420, 492] on input "text" at bounding box center [447, 507] width 155 height 30
click at [510, 591] on link "3" at bounding box center [515, 592] width 19 height 19
type input "[DATE]"
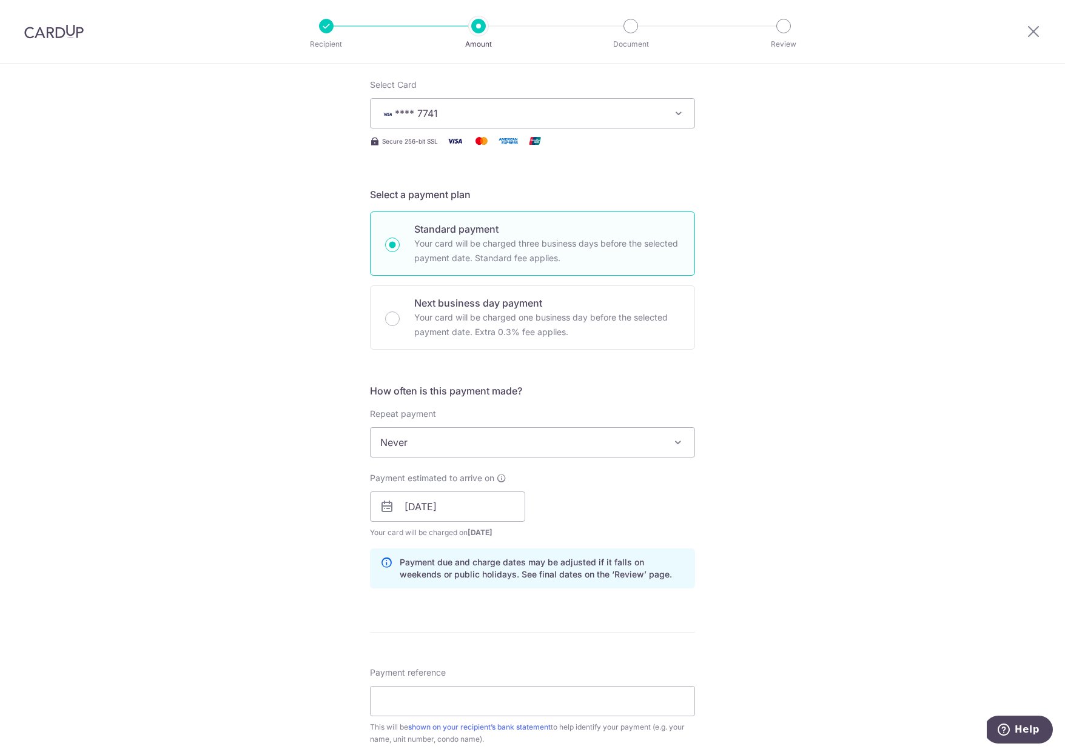
scroll to position [361, 0]
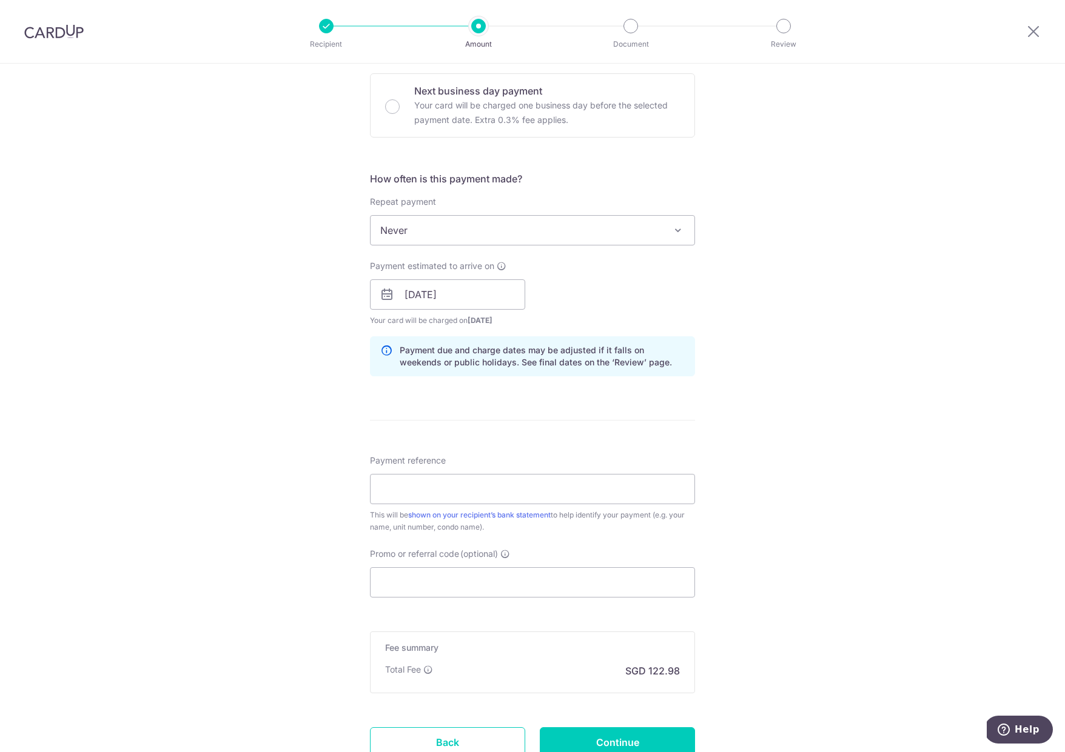
click at [444, 564] on div "Promo or referral code (optional) The discounted fee will be shown on the revie…" at bounding box center [532, 573] width 325 height 50
click at [442, 586] on input "Promo or referral code (optional)" at bounding box center [532, 582] width 325 height 30
paste input "SAVERENT179"
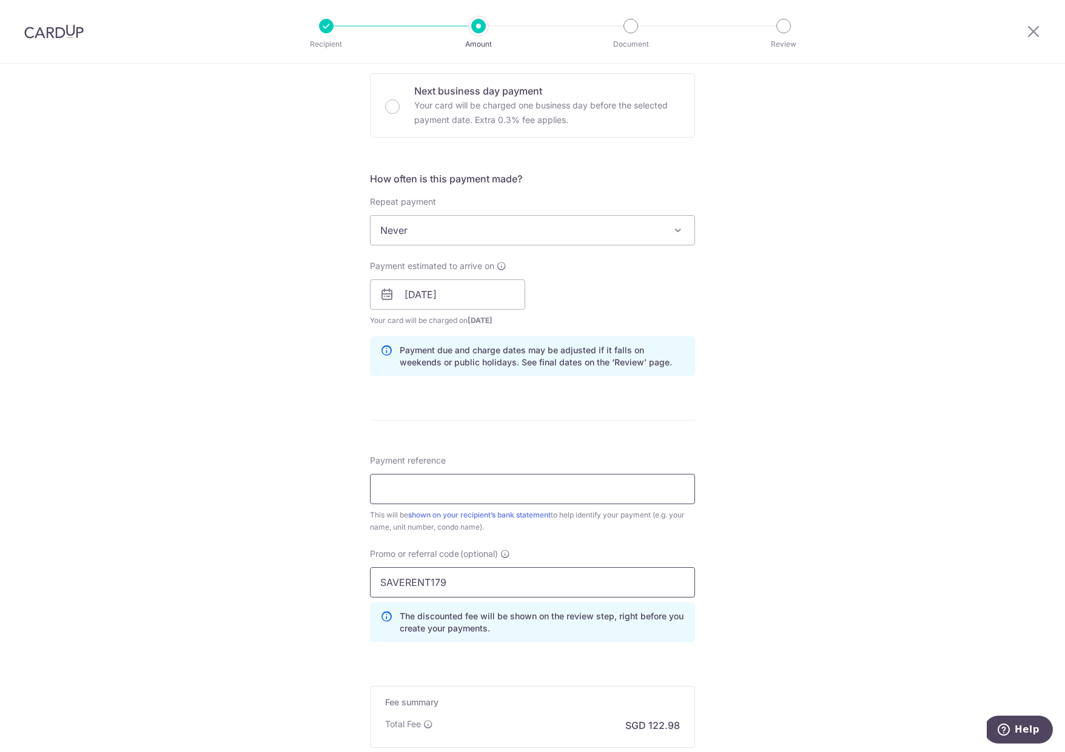
type input "SAVERENT179"
click at [463, 482] on input "Payment reference" at bounding box center [532, 489] width 325 height 30
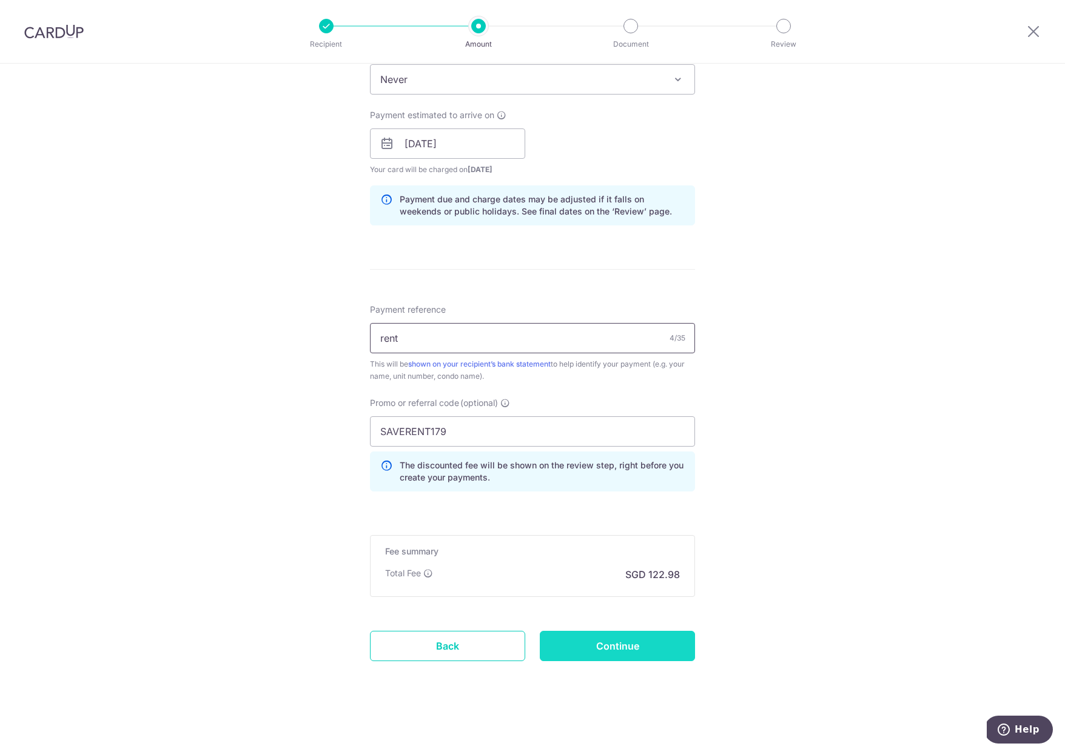
type input "rent"
click at [621, 652] on input "Continue" at bounding box center [617, 646] width 155 height 30
type input "Create Schedule"
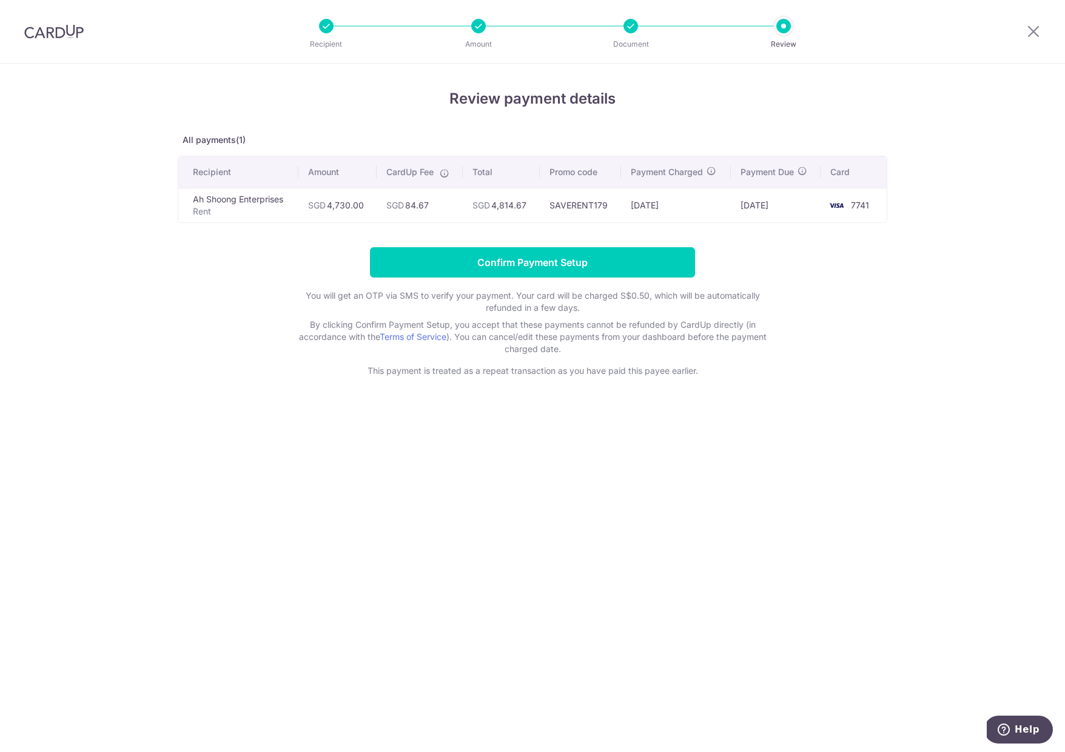
click at [638, 38] on p "Document" at bounding box center [631, 44] width 90 height 12
click at [627, 23] on div at bounding box center [630, 26] width 15 height 15
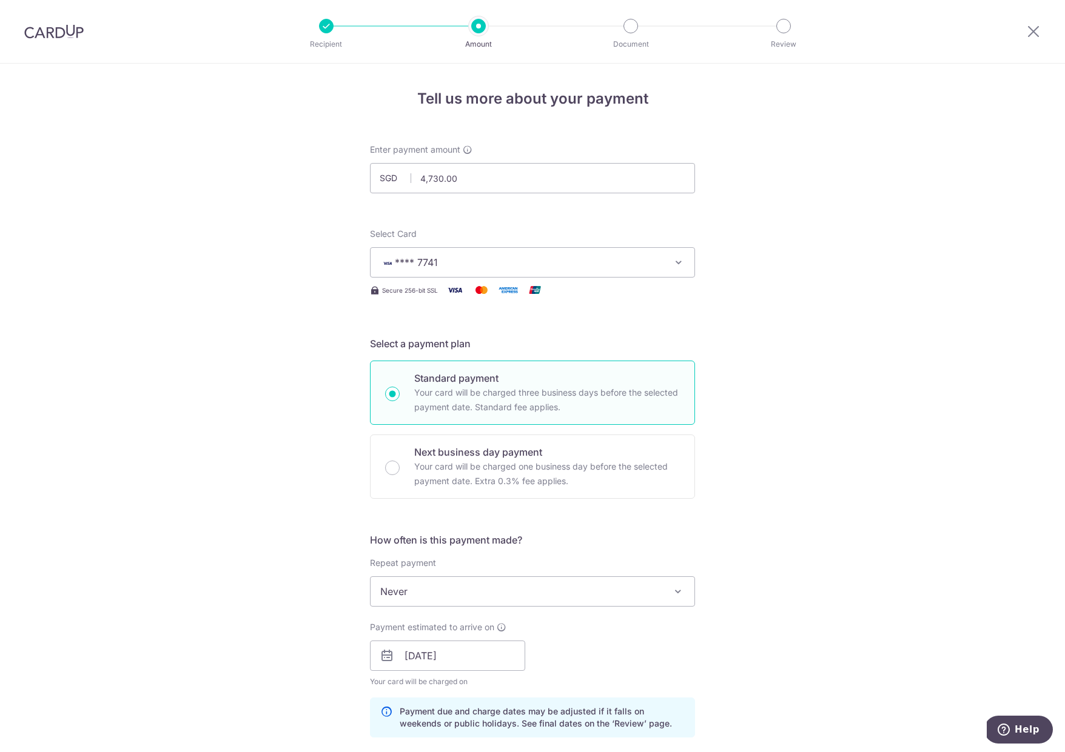
click at [470, 161] on div "Enter payment amount SGD 4,730.00 4730.00" at bounding box center [532, 169] width 325 height 50
click at [430, 179] on input "4,730.00" at bounding box center [532, 178] width 325 height 30
click at [435, 178] on input "4,730.00" at bounding box center [532, 178] width 325 height 30
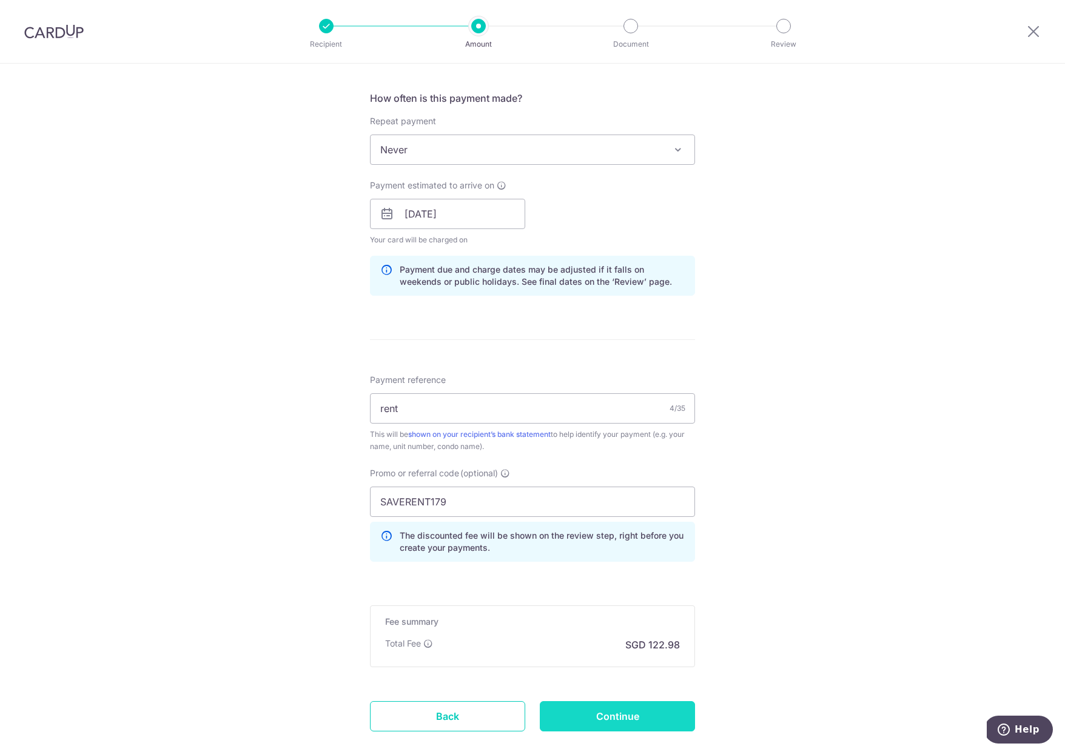
scroll to position [512, 0]
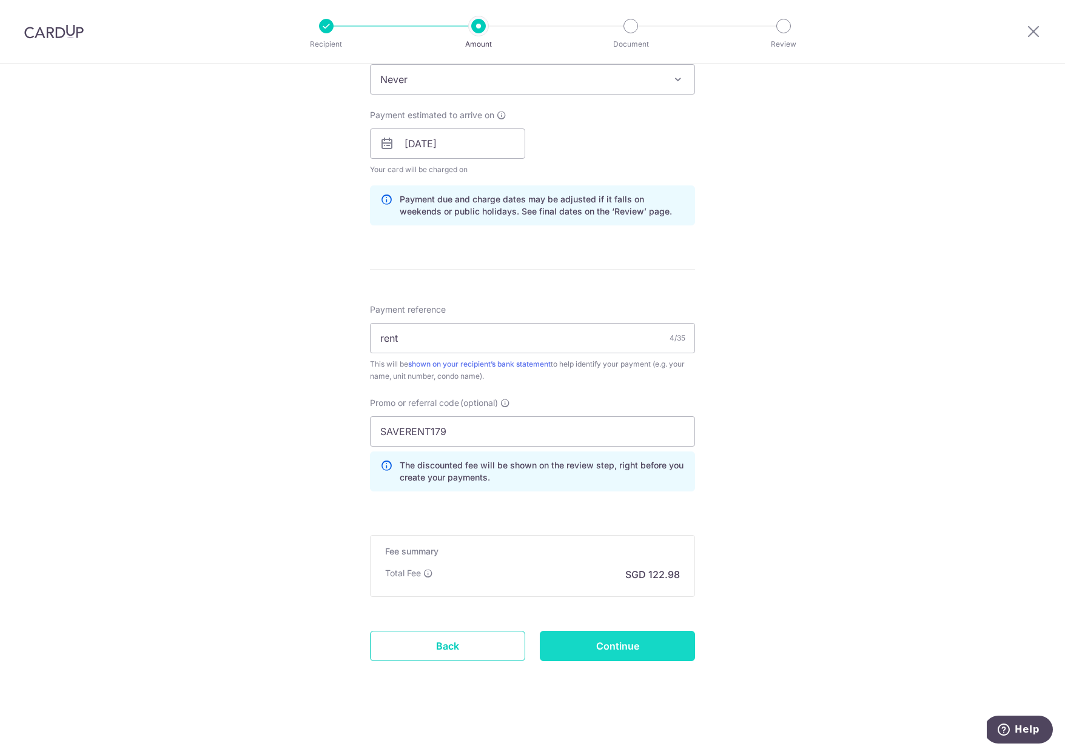
click at [617, 653] on input "Continue" at bounding box center [617, 646] width 155 height 30
type input "4,740.00"
type input "Update Schedule"
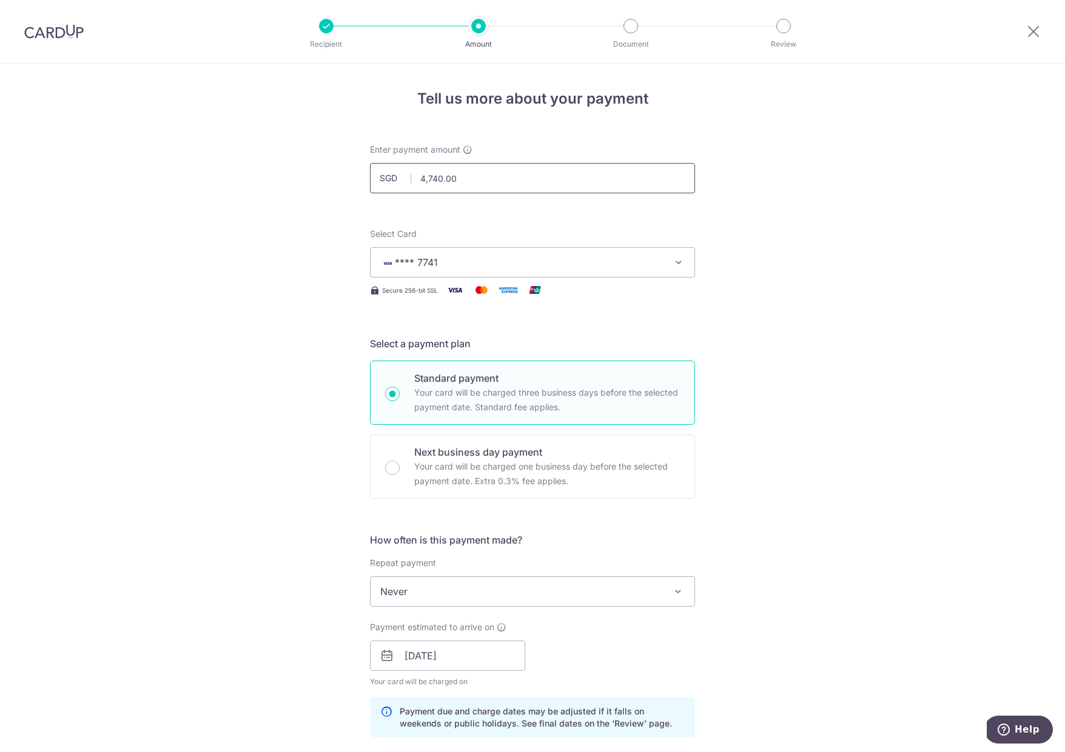
click at [440, 176] on input "4,740.00" at bounding box center [532, 178] width 325 height 30
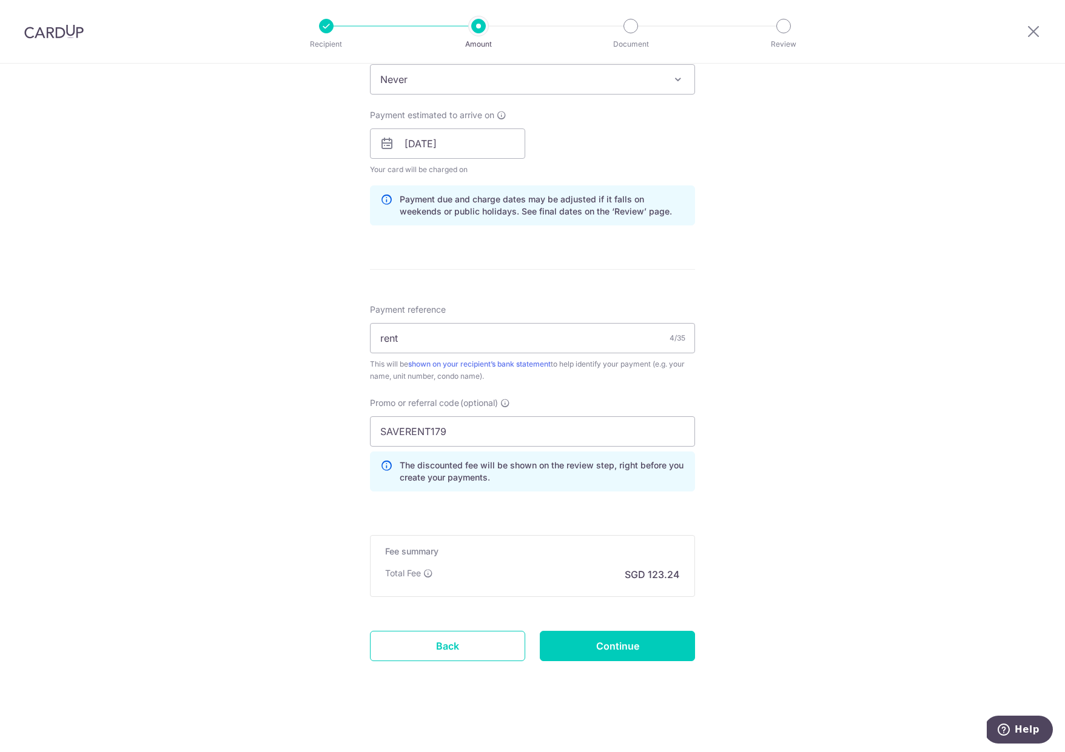
scroll to position [505, 0]
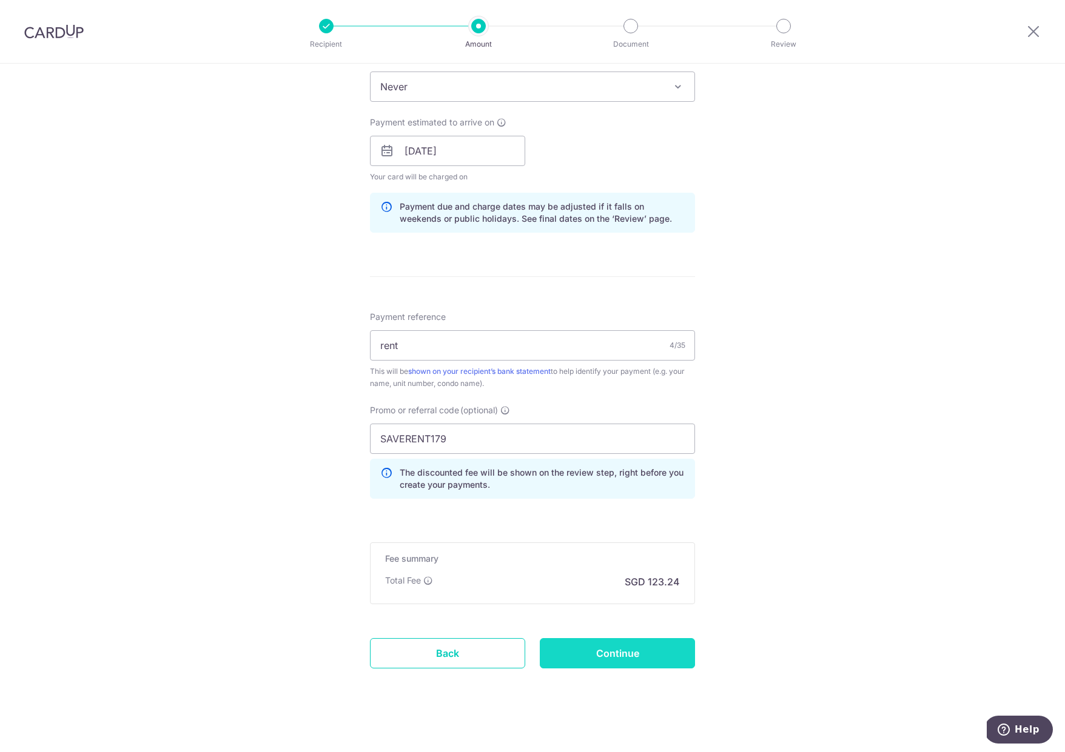
click at [592, 661] on input "Continue" at bounding box center [617, 653] width 155 height 30
type input "4,741.00"
type input "Update Schedule"
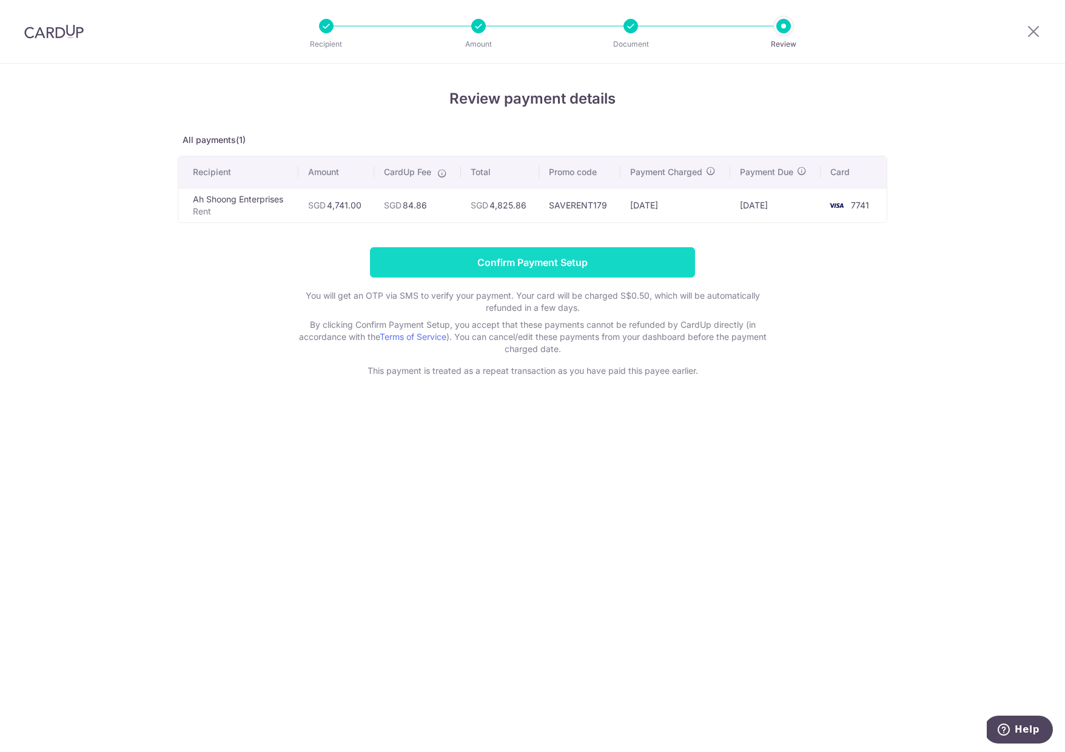
click at [525, 267] on input "Confirm Payment Setup" at bounding box center [532, 262] width 325 height 30
click at [525, 267] on form "Confirm Payment Setup You will get an OTP via SMS to verify your payment. Your …" at bounding box center [532, 312] width 709 height 130
